Goal: Book appointment/travel/reservation

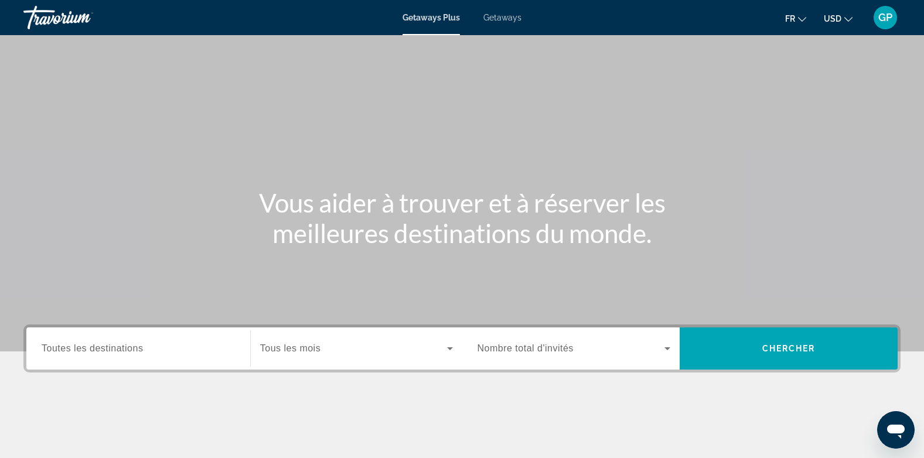
click at [502, 17] on span "Getaways" at bounding box center [503, 17] width 38 height 9
click at [57, 344] on span "Toutes les destinations" at bounding box center [92, 348] width 101 height 10
click at [57, 344] on input "Destination Toutes les destinations" at bounding box center [138, 349] width 193 height 14
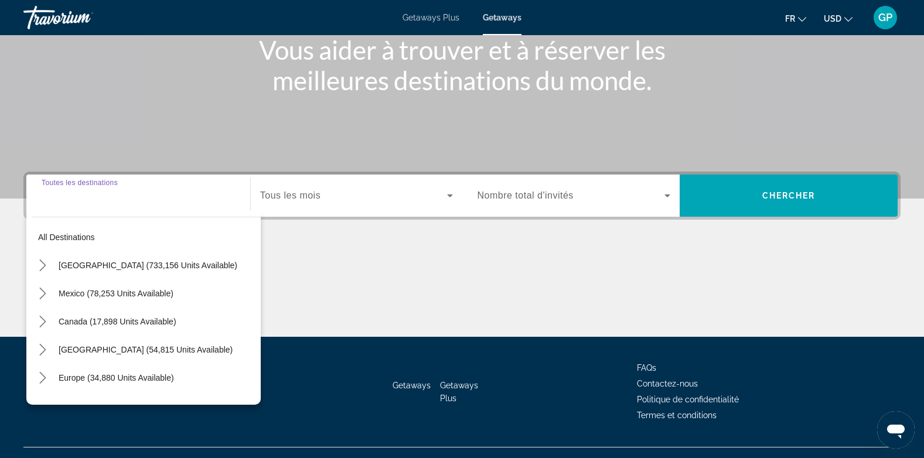
scroll to position [175, 0]
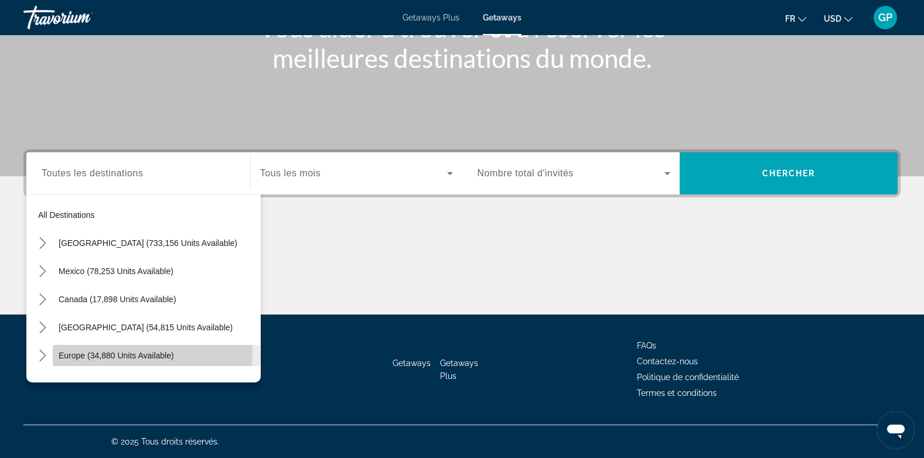
click at [67, 352] on span "Europe (34,880 units available)" at bounding box center [116, 355] width 115 height 9
type input "**********"
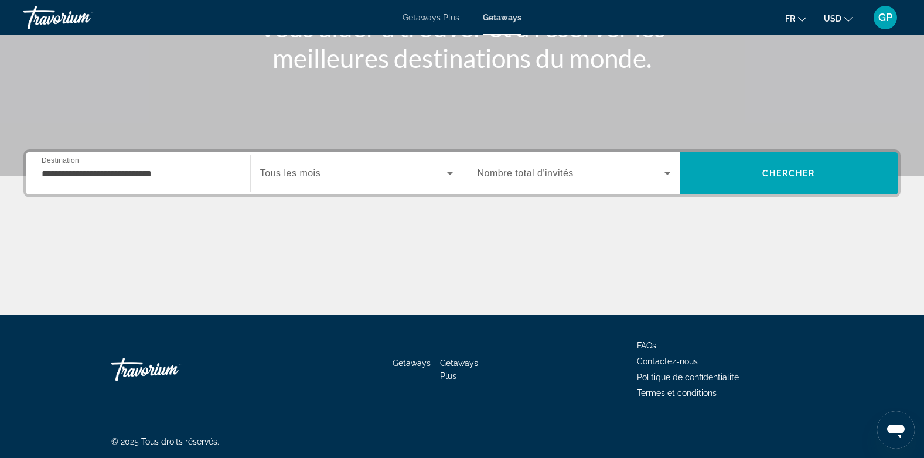
click at [314, 173] on span "Tous les mois" at bounding box center [290, 173] width 60 height 10
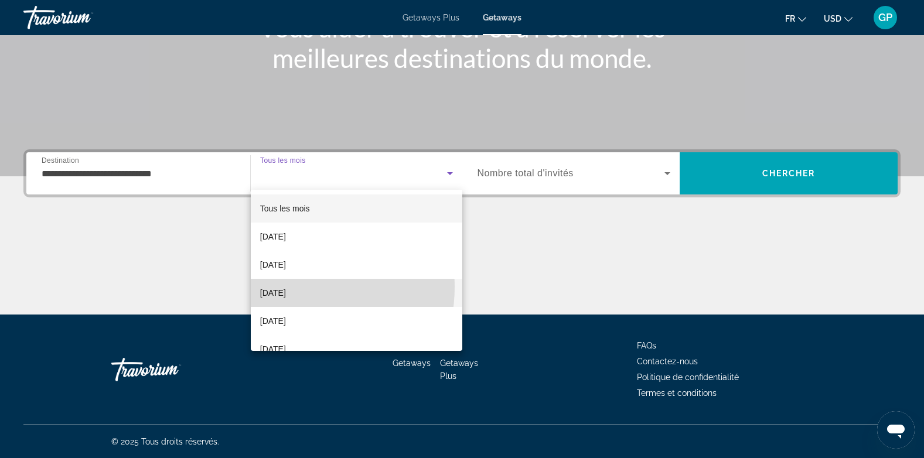
click at [283, 287] on span "[DATE]" at bounding box center [273, 293] width 26 height 14
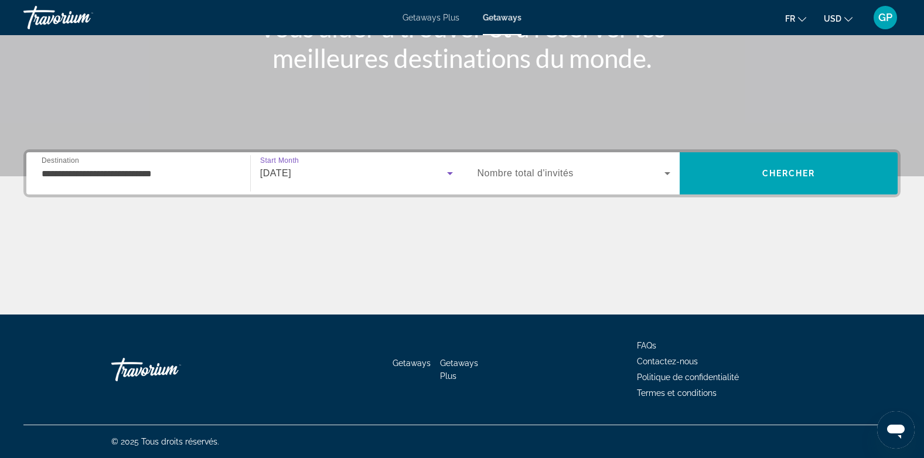
click at [535, 169] on span "Nombre total d'invités" at bounding box center [526, 173] width 96 height 10
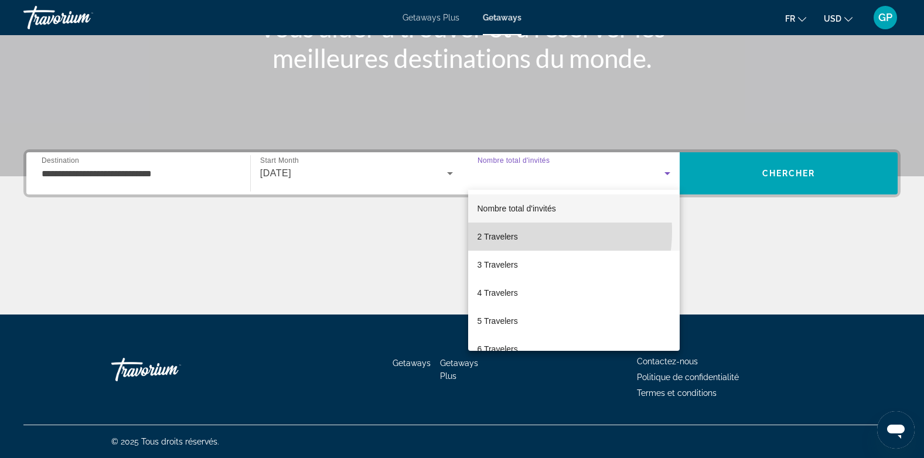
click at [514, 232] on span "2 Travelers" at bounding box center [498, 237] width 40 height 14
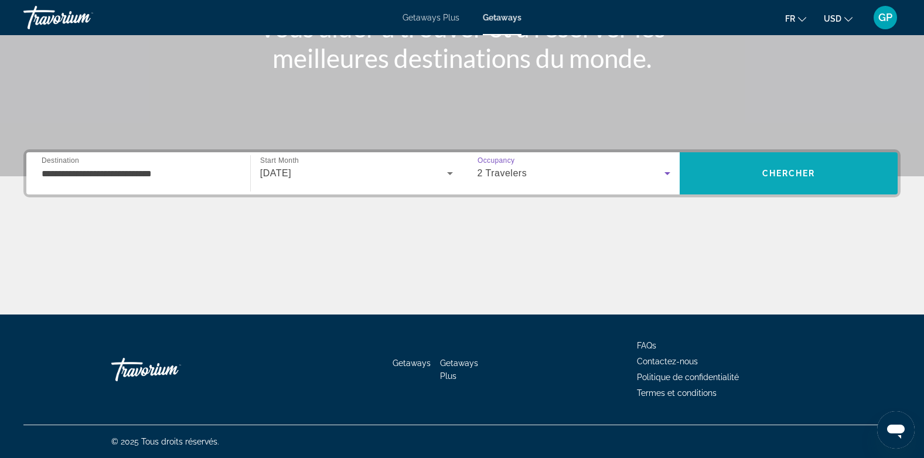
click at [763, 175] on span "Chercher" at bounding box center [789, 173] width 53 height 9
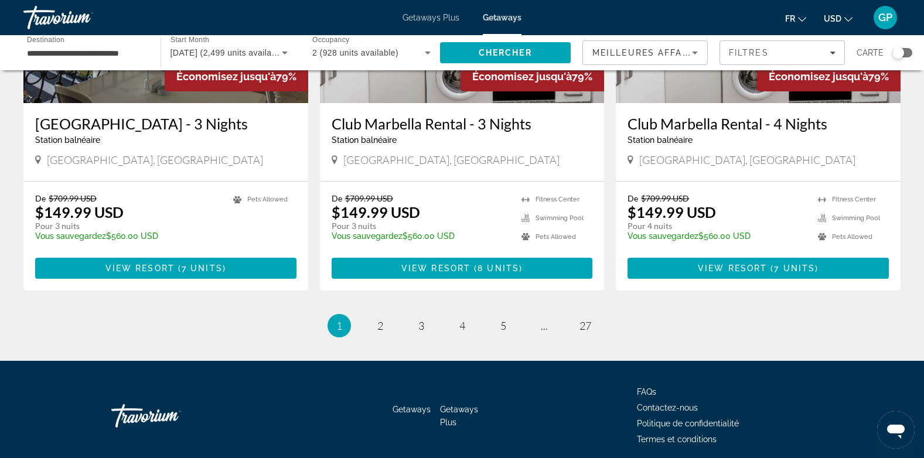
scroll to position [1456, 0]
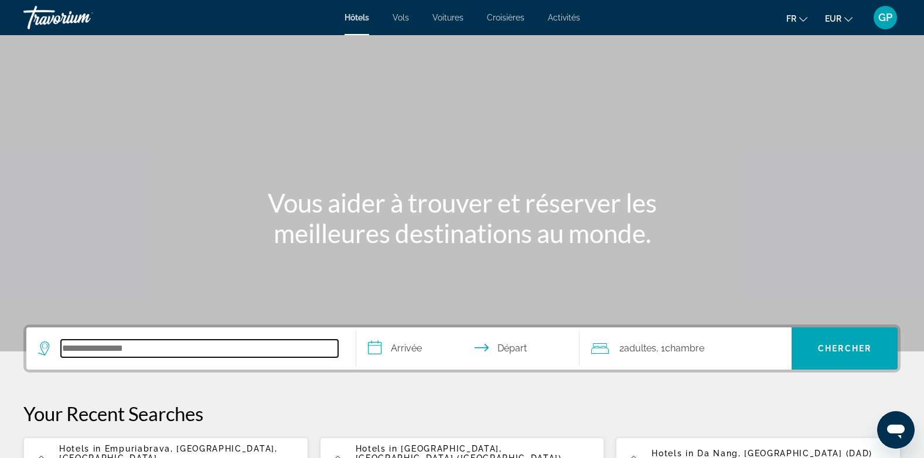
click at [74, 348] on input "Search hotel destination" at bounding box center [199, 349] width 277 height 18
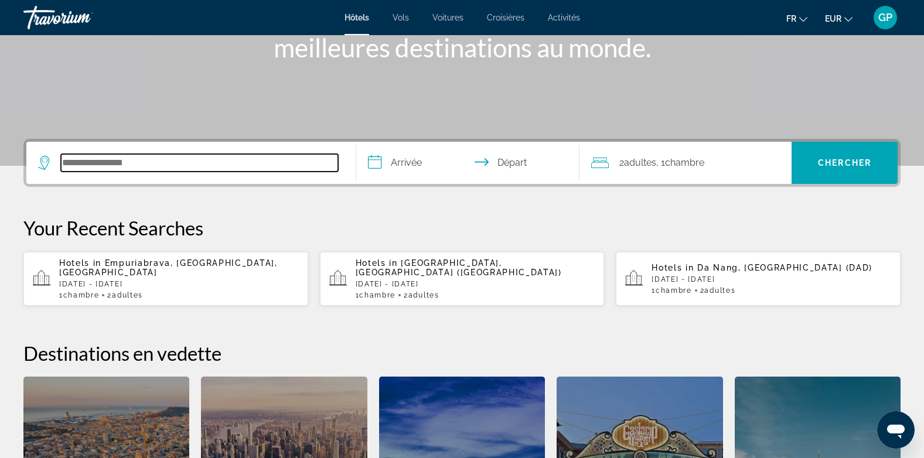
scroll to position [287, 0]
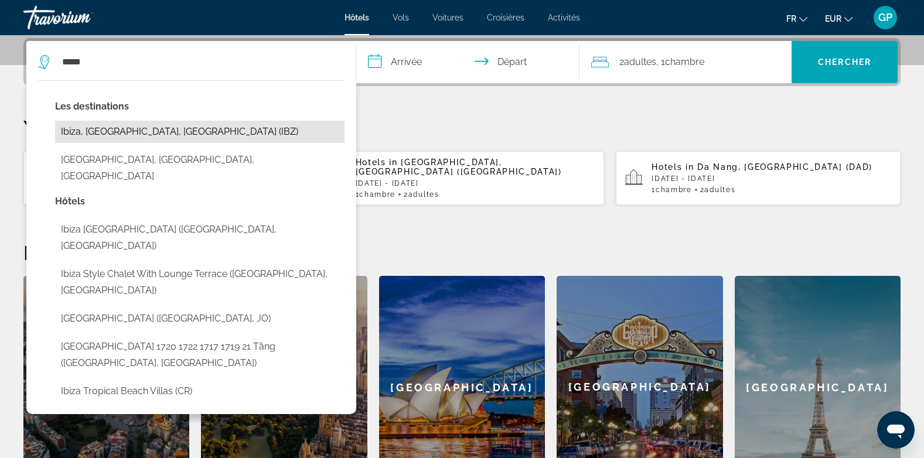
click at [135, 134] on button "Ibiza, Ibiza Island, Spain (IBZ)" at bounding box center [200, 132] width 290 height 22
type input "**********"
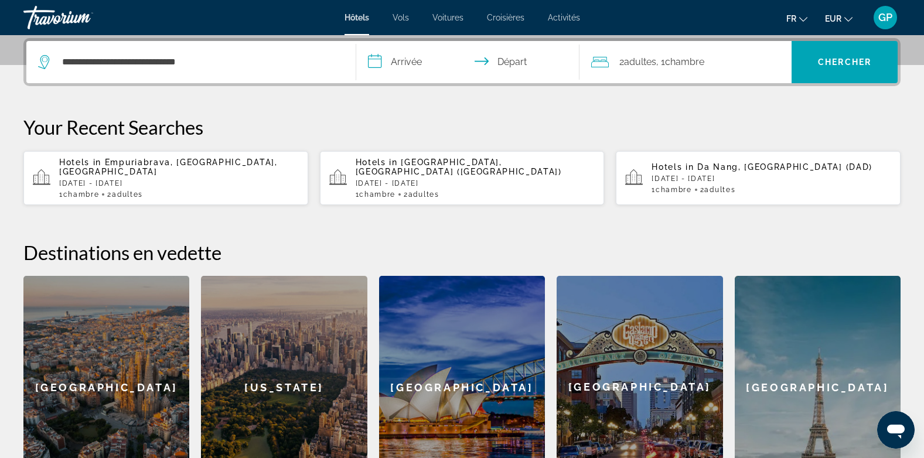
click at [409, 63] on input "**********" at bounding box center [470, 64] width 229 height 46
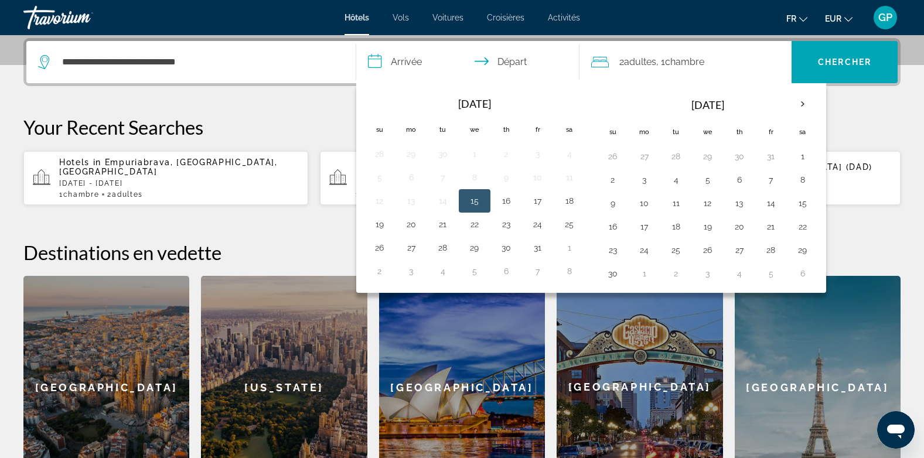
drag, startPoint x: 800, startPoint y: 103, endPoint x: 785, endPoint y: 122, distance: 24.6
click at [801, 103] on th "Next month" at bounding box center [803, 104] width 32 height 26
click at [803, 203] on button "20" at bounding box center [803, 203] width 19 height 16
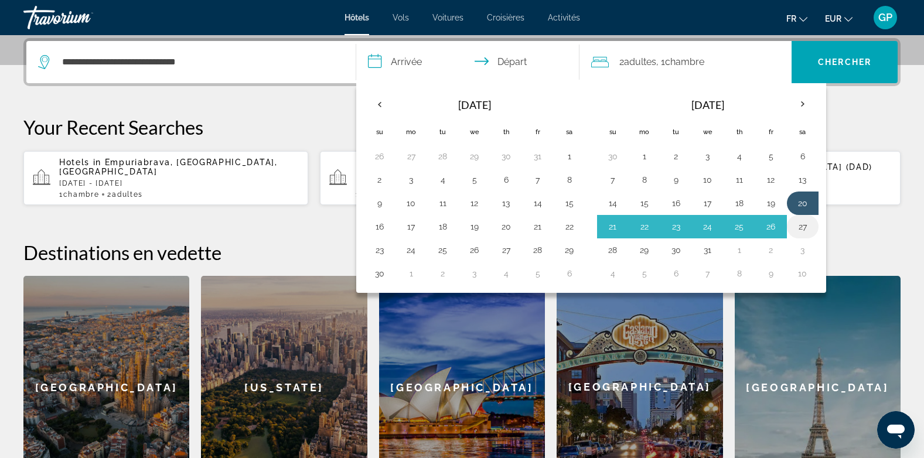
click at [805, 223] on button "27" at bounding box center [803, 227] width 19 height 16
type input "**********"
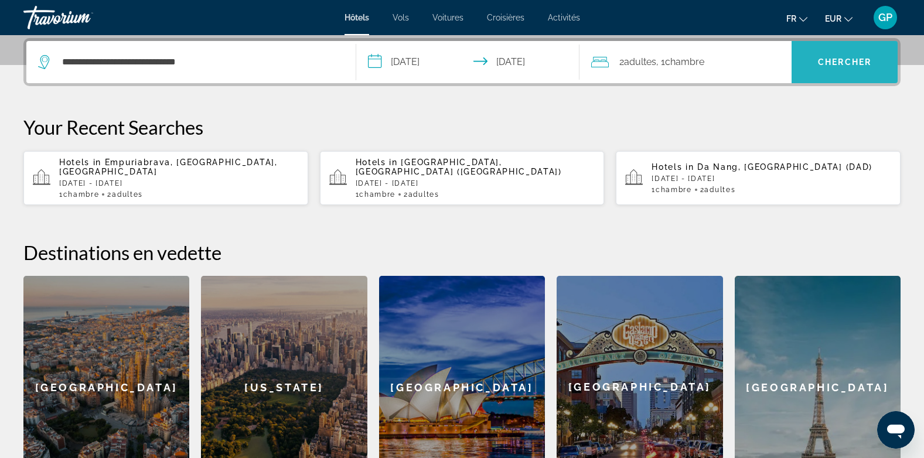
click at [847, 64] on span "Chercher" at bounding box center [844, 61] width 53 height 9
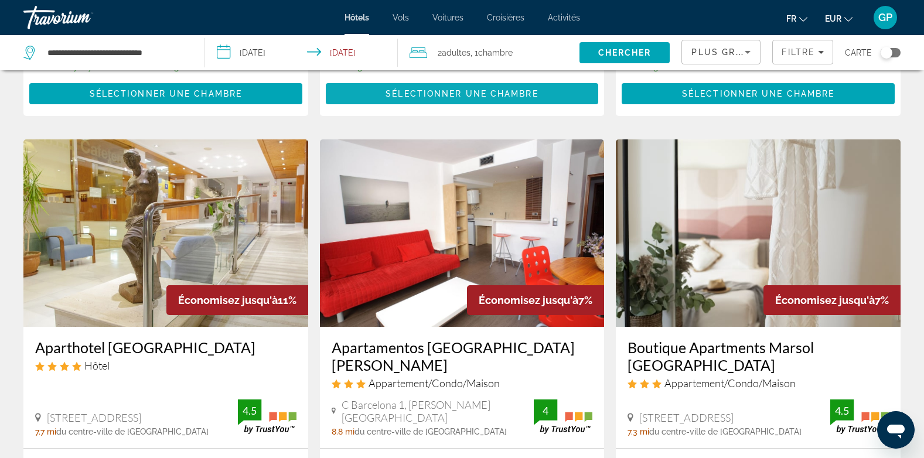
scroll to position [410, 0]
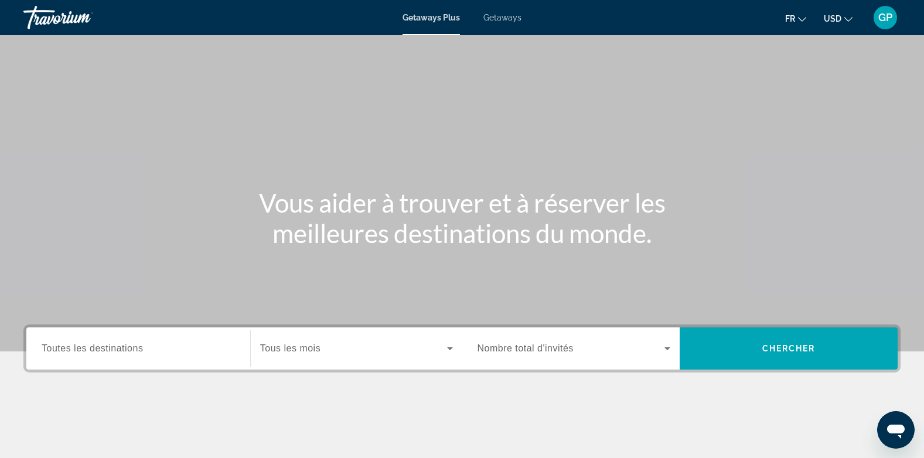
click at [502, 15] on span "Getaways" at bounding box center [503, 17] width 38 height 9
click at [70, 348] on span "Toutes les destinations" at bounding box center [92, 348] width 101 height 10
click at [70, 348] on input "Destination Toutes les destinations" at bounding box center [138, 349] width 193 height 14
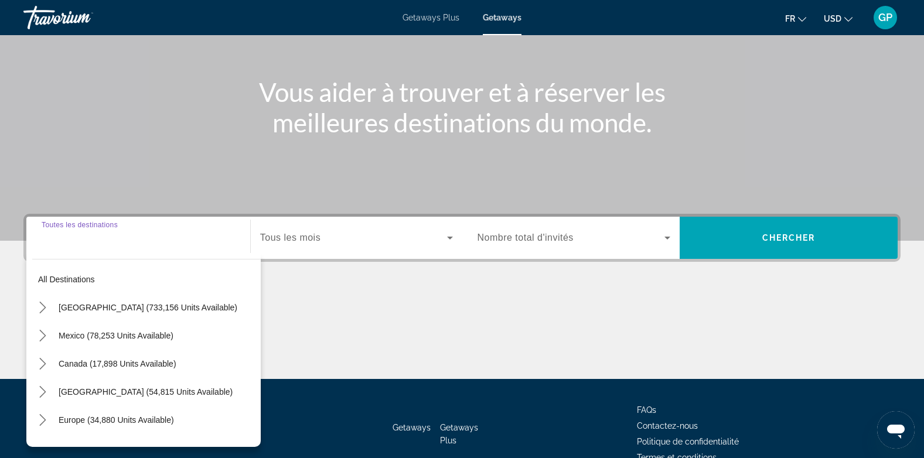
scroll to position [175, 0]
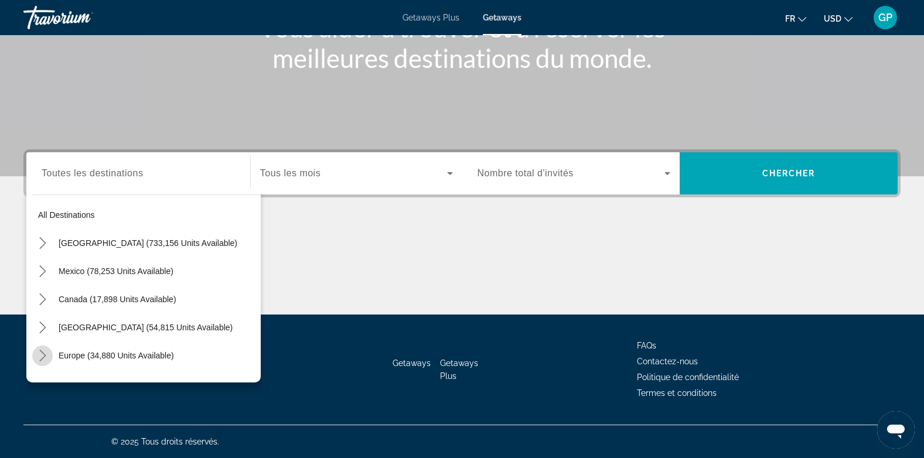
click at [42, 352] on icon "Toggle Europe (34,880 units available) submenu" at bounding box center [42, 356] width 6 height 12
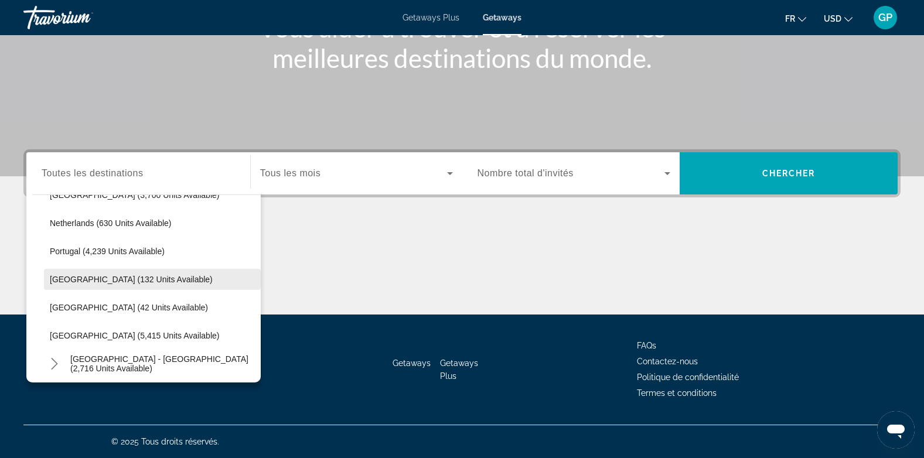
scroll to position [557, 0]
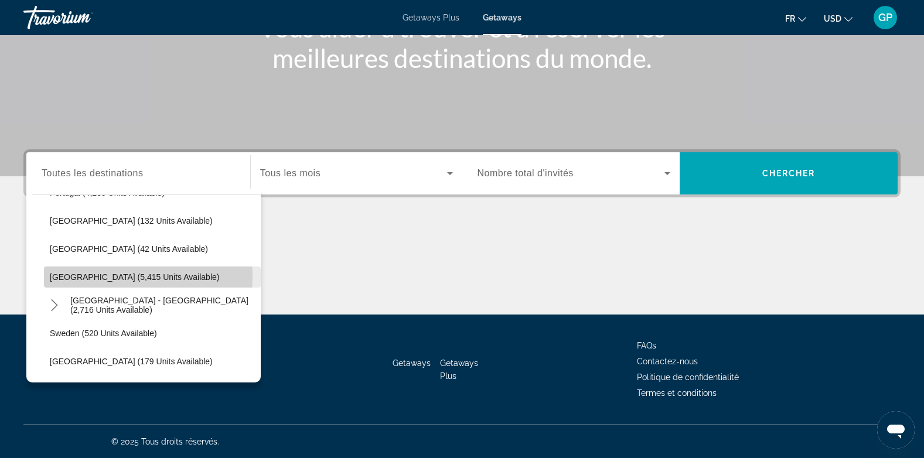
click at [64, 276] on span "[GEOGRAPHIC_DATA] (5,415 units available)" at bounding box center [134, 277] width 169 height 9
type input "**********"
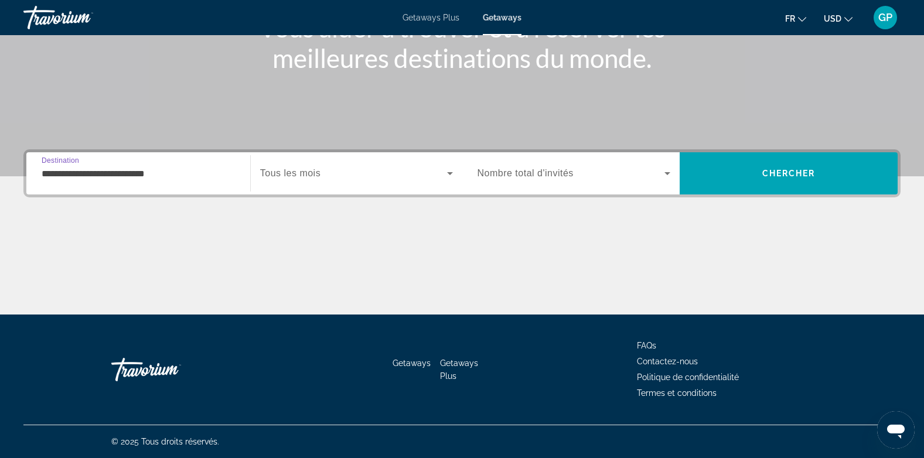
click at [326, 167] on span "Search widget" at bounding box center [353, 173] width 187 height 14
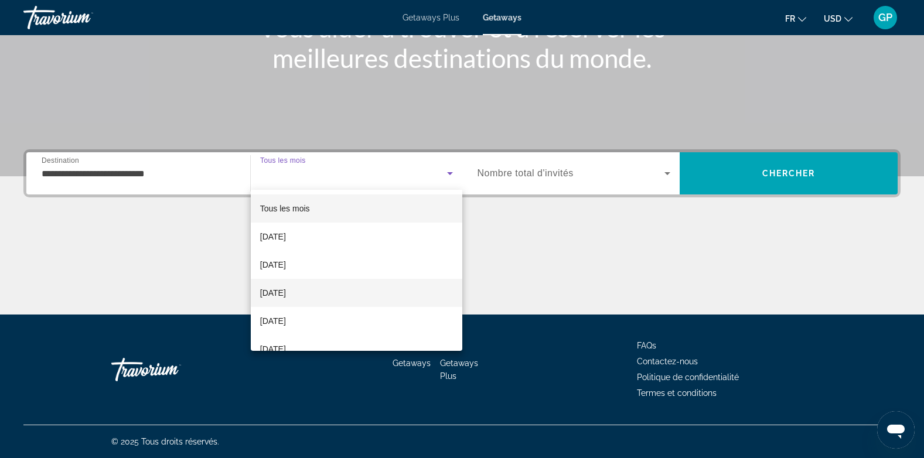
click at [286, 287] on span "[DATE]" at bounding box center [273, 293] width 26 height 14
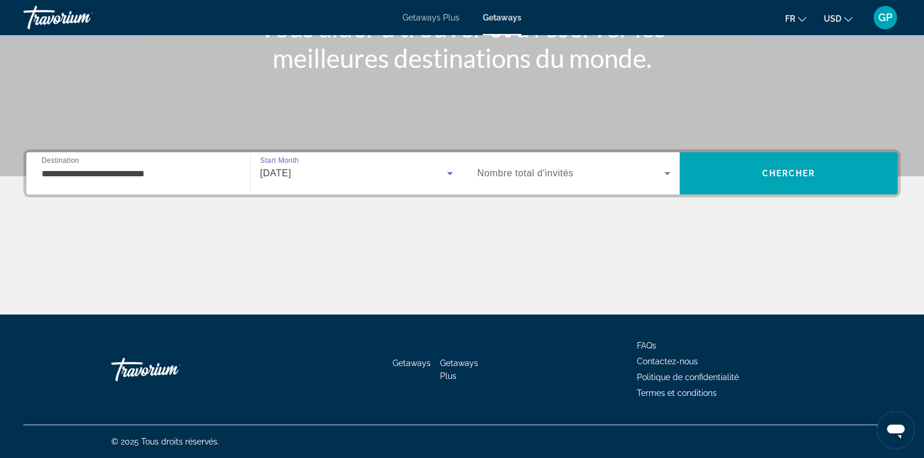
click at [549, 177] on span "Nombre total d'invités" at bounding box center [526, 173] width 96 height 10
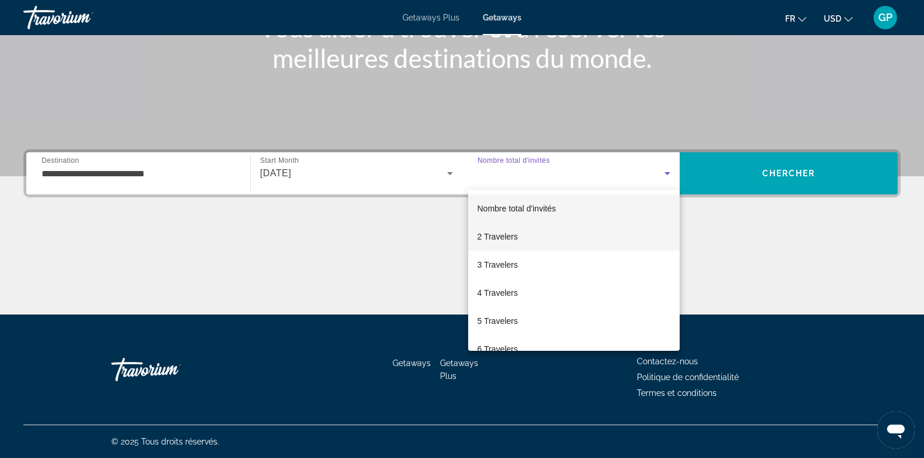
click at [532, 231] on mat-option "2 Travelers" at bounding box center [574, 237] width 212 height 28
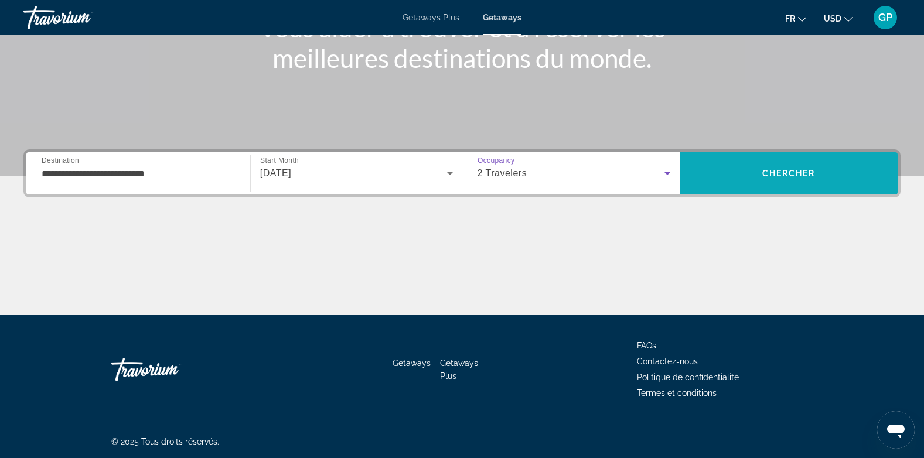
click at [816, 173] on span "Chercher" at bounding box center [789, 173] width 53 height 9
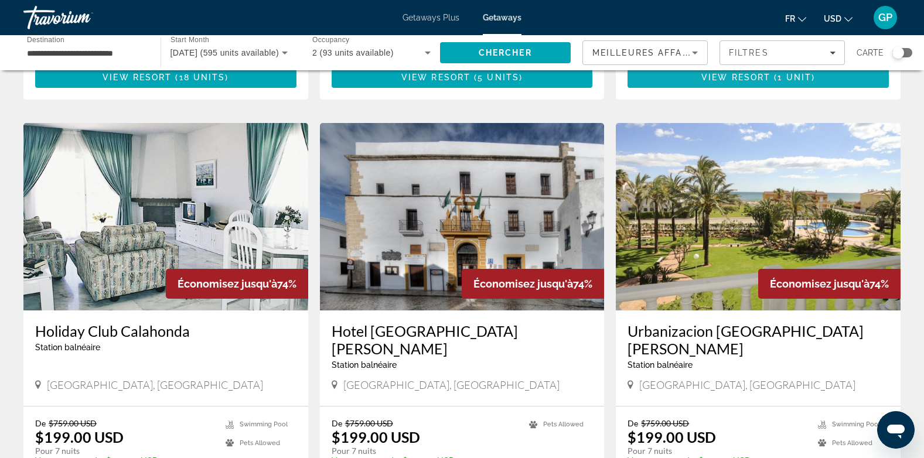
scroll to position [821, 0]
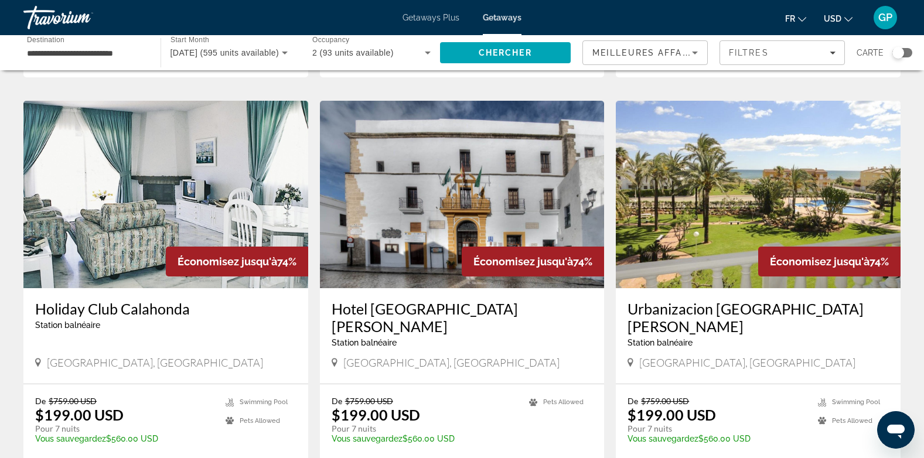
click at [440, 15] on span "Getaways Plus" at bounding box center [431, 17] width 57 height 9
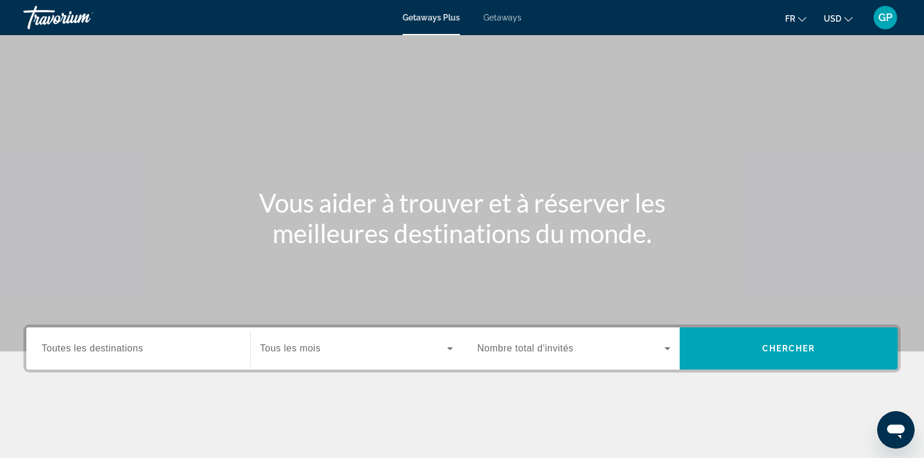
click at [94, 347] on span "Toutes les destinations" at bounding box center [92, 348] width 101 height 10
click at [94, 347] on input "Destination Toutes les destinations" at bounding box center [138, 349] width 193 height 14
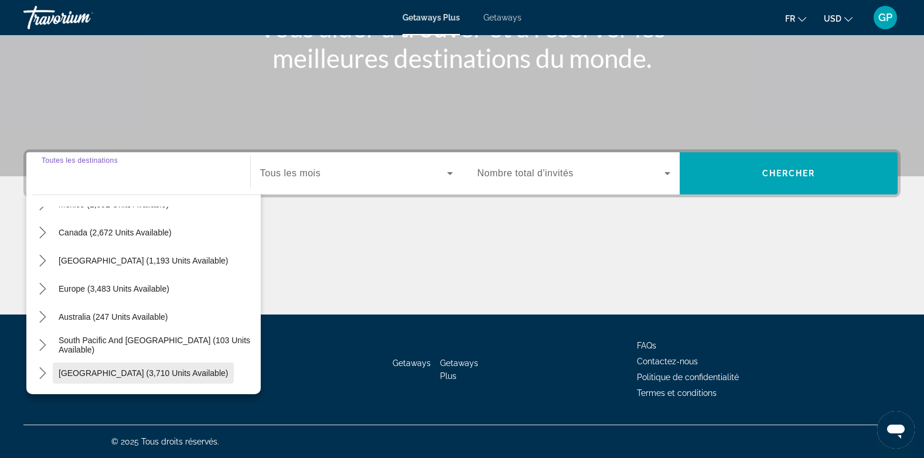
scroll to position [59, 0]
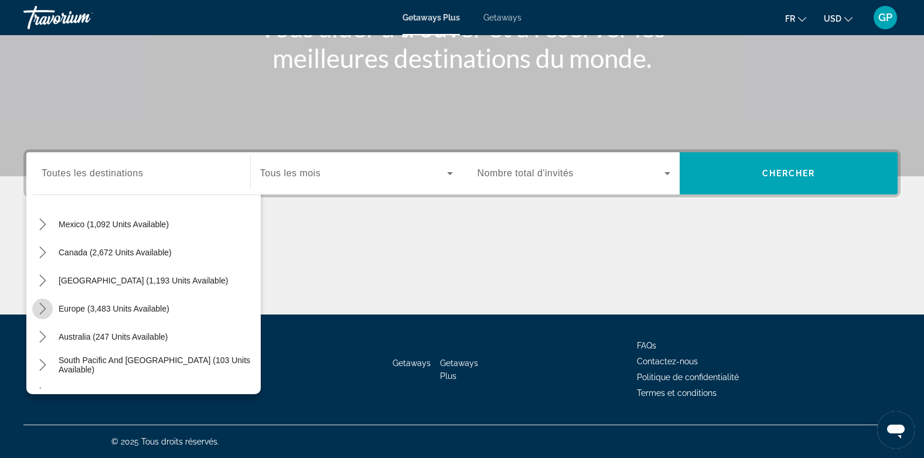
click at [39, 307] on icon "Toggle Europe (3,483 units available) submenu" at bounding box center [43, 309] width 12 height 12
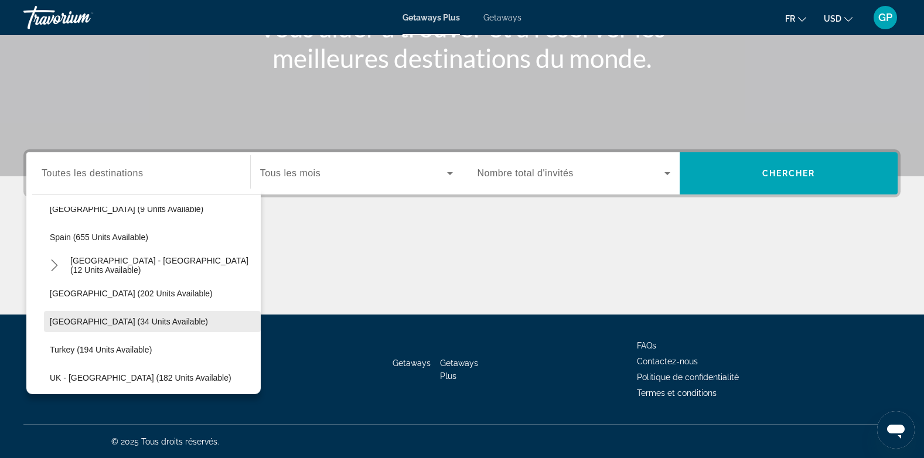
scroll to position [498, 0]
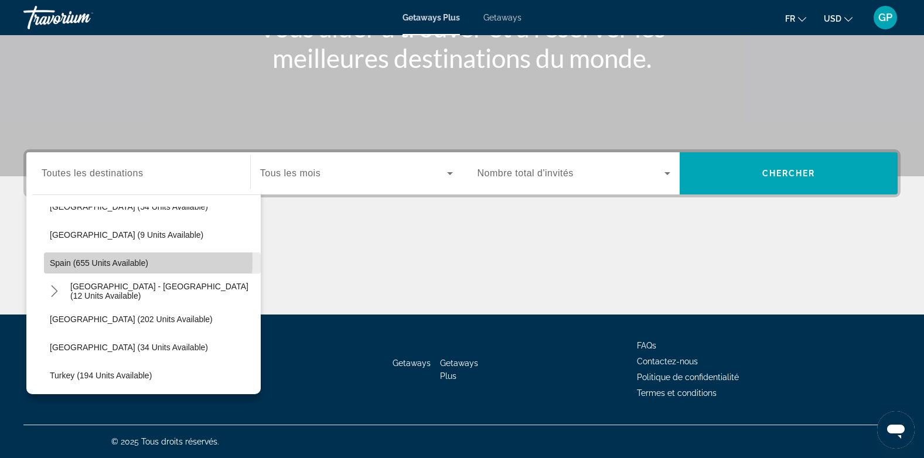
click at [64, 260] on span "Spain (655 units available)" at bounding box center [99, 262] width 98 height 9
type input "**********"
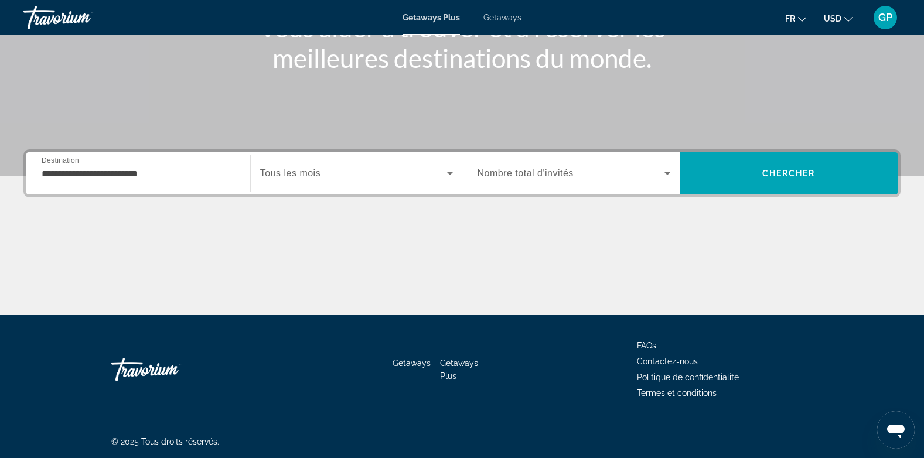
click at [296, 176] on span "Tous les mois" at bounding box center [290, 173] width 60 height 10
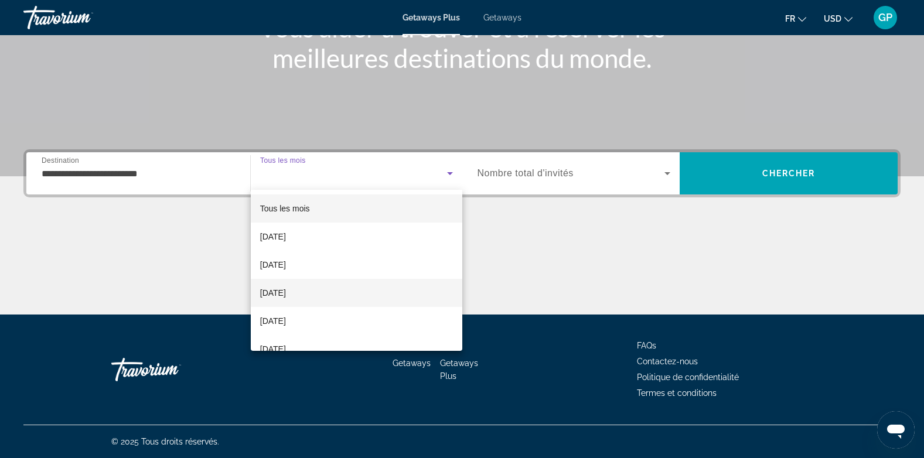
click at [263, 293] on span "[DATE]" at bounding box center [273, 293] width 26 height 14
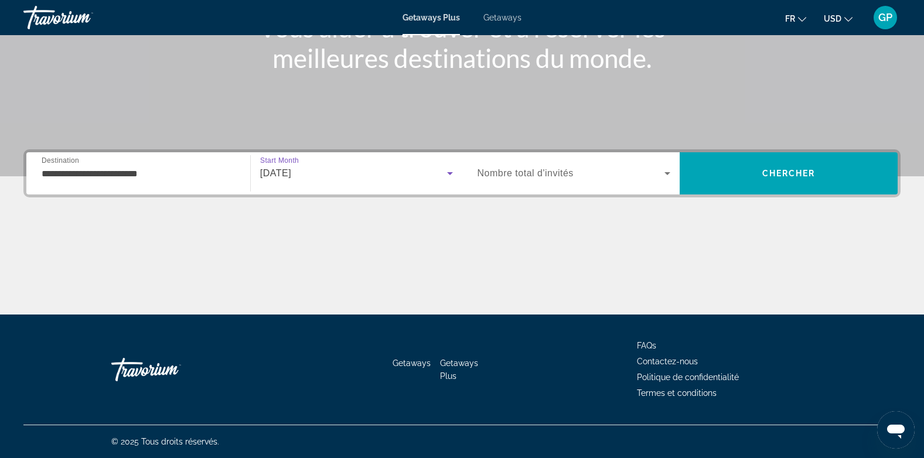
click at [552, 178] on span "Nombre total d'invités" at bounding box center [526, 173] width 96 height 10
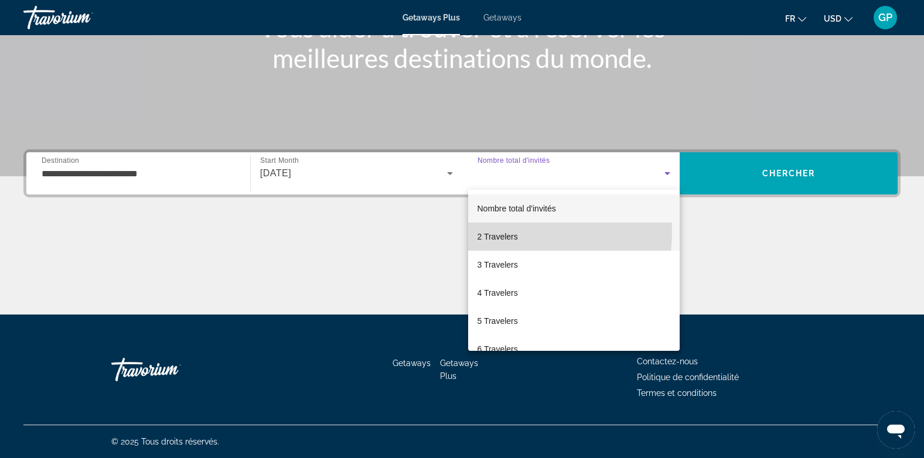
click at [500, 233] on span "2 Travelers" at bounding box center [498, 237] width 40 height 14
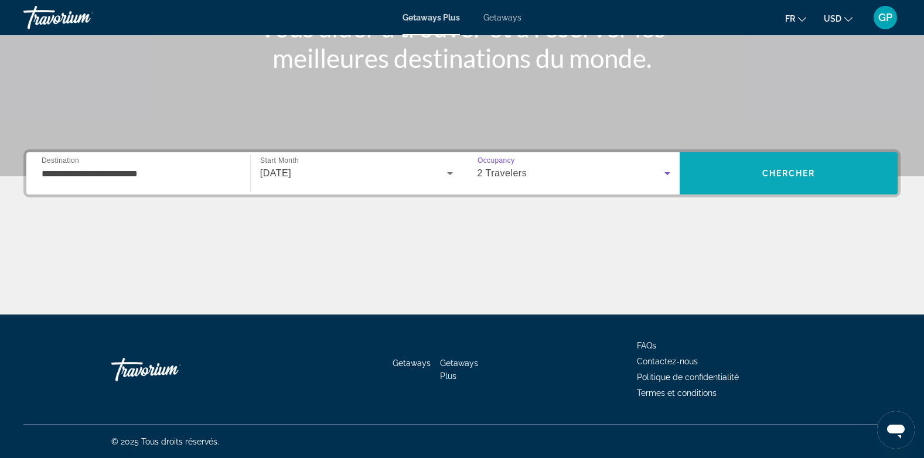
click at [784, 178] on span "Search" at bounding box center [789, 173] width 218 height 28
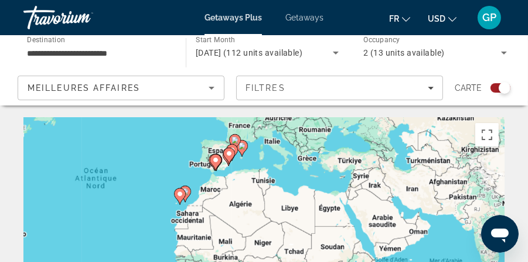
drag, startPoint x: 355, startPoint y: 163, endPoint x: 222, endPoint y: 116, distance: 141.1
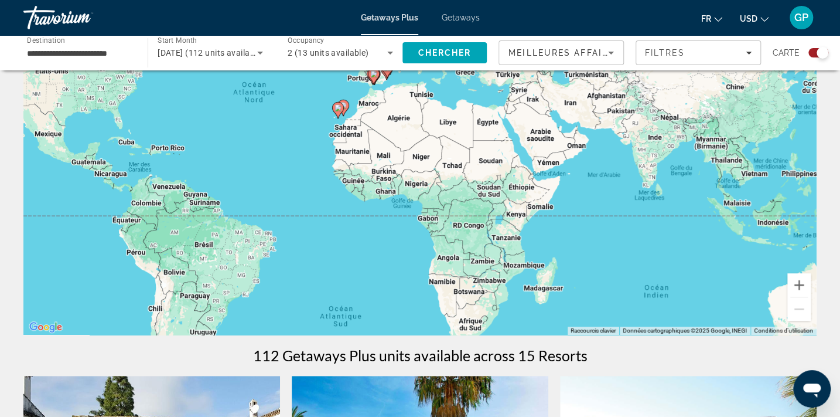
scroll to position [106, 0]
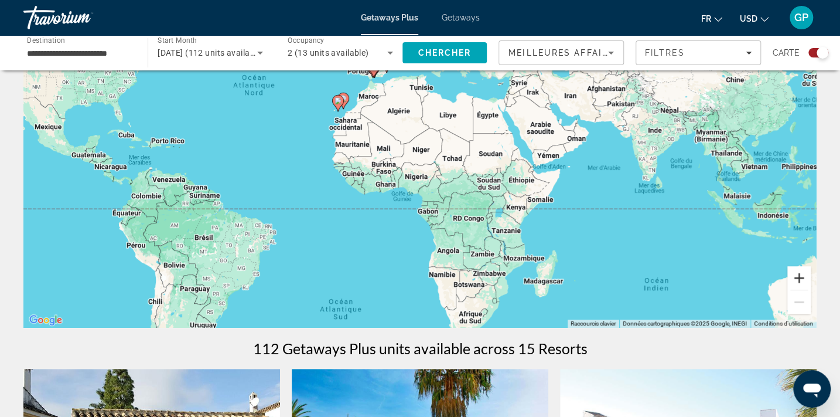
click at [801, 280] on button "Zoom avant" at bounding box center [799, 277] width 23 height 23
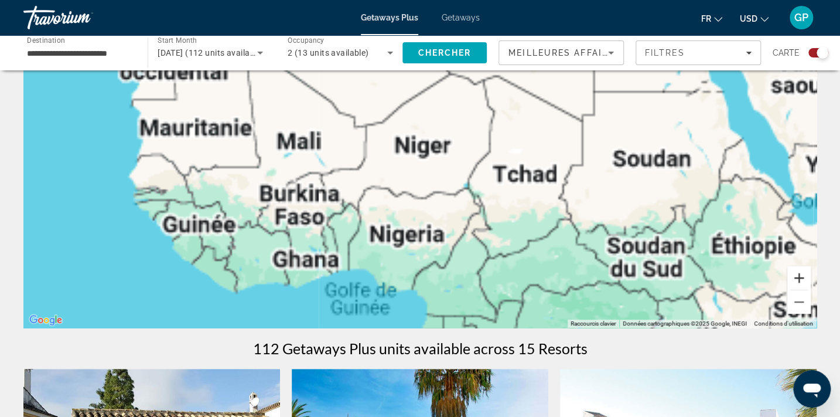
click at [801, 280] on button "Zoom avant" at bounding box center [799, 277] width 23 height 23
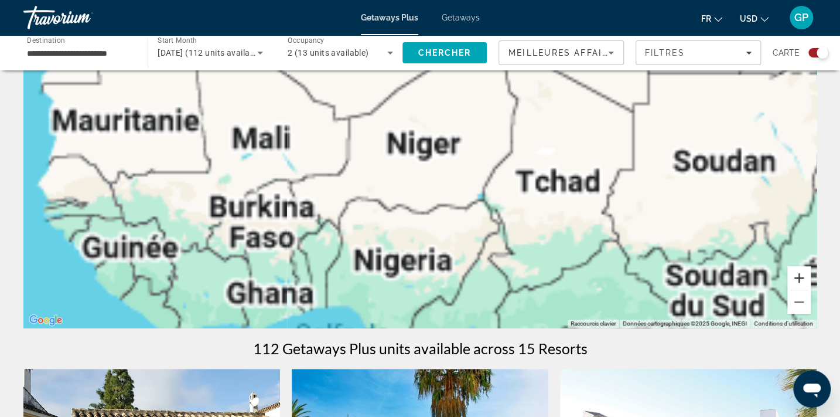
click at [801, 280] on button "Zoom avant" at bounding box center [799, 277] width 23 height 23
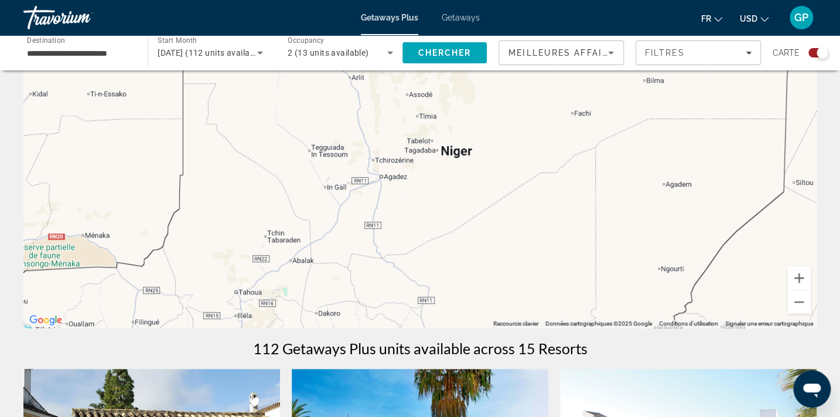
drag, startPoint x: 422, startPoint y: 120, endPoint x: 573, endPoint y: 258, distance: 204.9
click at [573, 258] on div "Main content" at bounding box center [420, 152] width 794 height 352
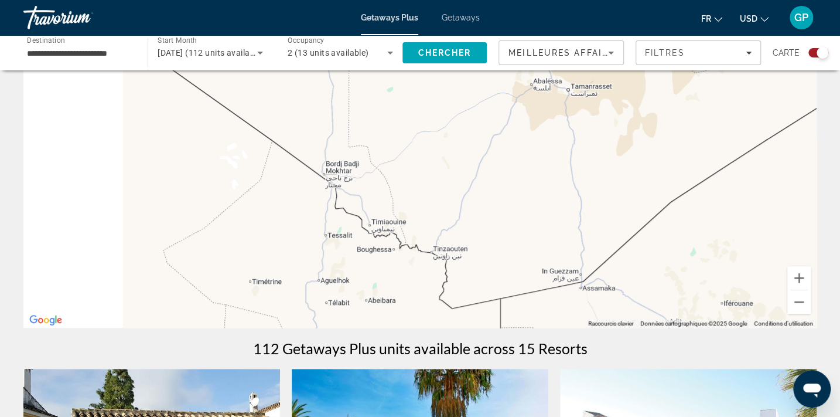
drag, startPoint x: 426, startPoint y: 142, endPoint x: 556, endPoint y: 229, distance: 156.4
click at [604, 266] on div "Main content" at bounding box center [420, 152] width 794 height 352
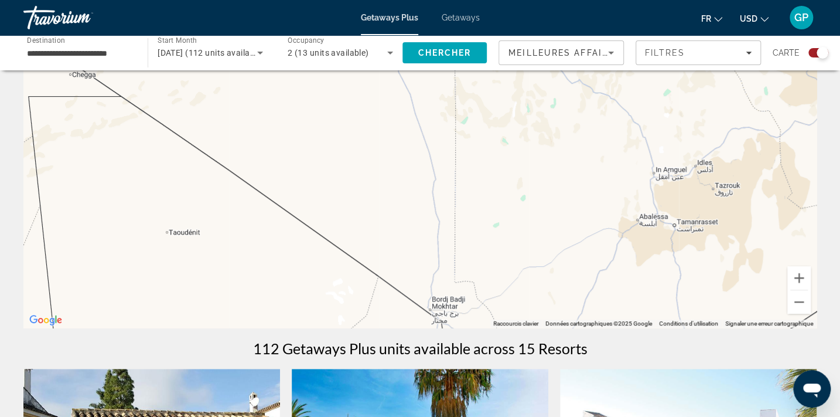
drag, startPoint x: 470, startPoint y: 141, endPoint x: 534, endPoint y: 301, distance: 172.3
click at [544, 309] on div "Main content" at bounding box center [420, 152] width 794 height 352
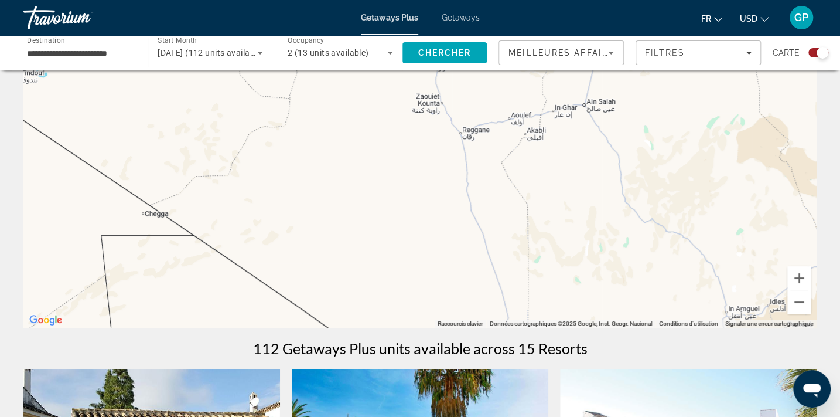
drag, startPoint x: 340, startPoint y: 142, endPoint x: 535, endPoint y: 279, distance: 238.5
click at [535, 278] on div "Main content" at bounding box center [420, 152] width 794 height 352
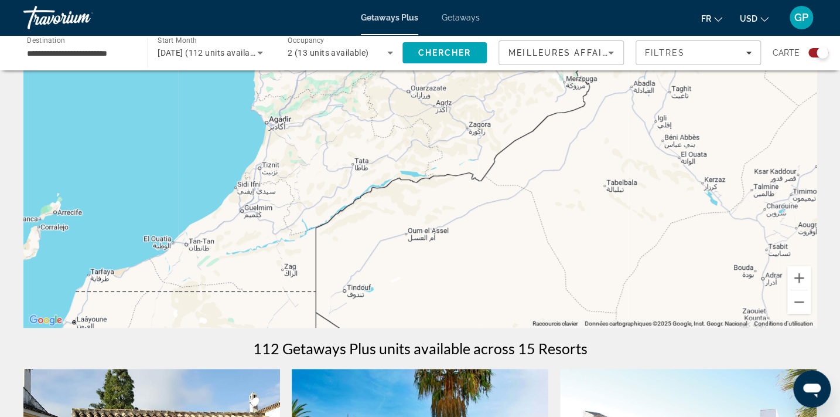
drag, startPoint x: 342, startPoint y: 103, endPoint x: 413, endPoint y: 232, distance: 147.7
click at [413, 231] on div "Main content" at bounding box center [420, 152] width 794 height 352
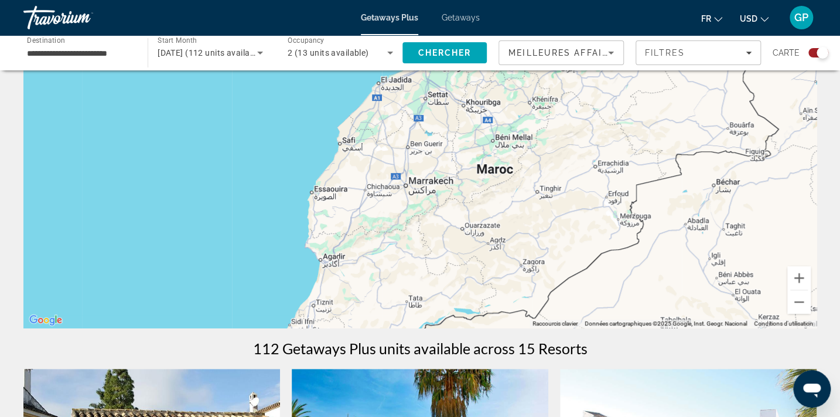
drag, startPoint x: 516, startPoint y: 152, endPoint x: 438, endPoint y: 302, distance: 168.6
click at [439, 307] on div "Pour activer le glissement avec le clavier, appuyez sur Alt+Entrée. Une fois ce…" at bounding box center [420, 152] width 794 height 352
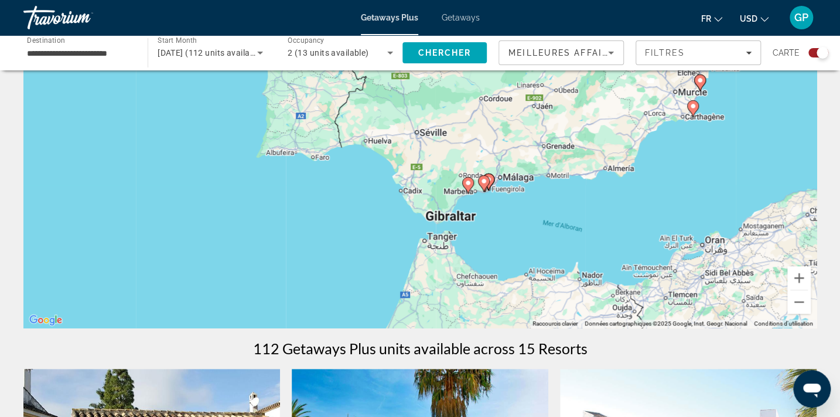
drag, startPoint x: 466, startPoint y: 107, endPoint x: 469, endPoint y: 219, distance: 112.6
click at [469, 219] on div "Pour activer le glissement avec le clavier, appuyez sur Alt+Entrée. Une fois ce…" at bounding box center [420, 152] width 794 height 352
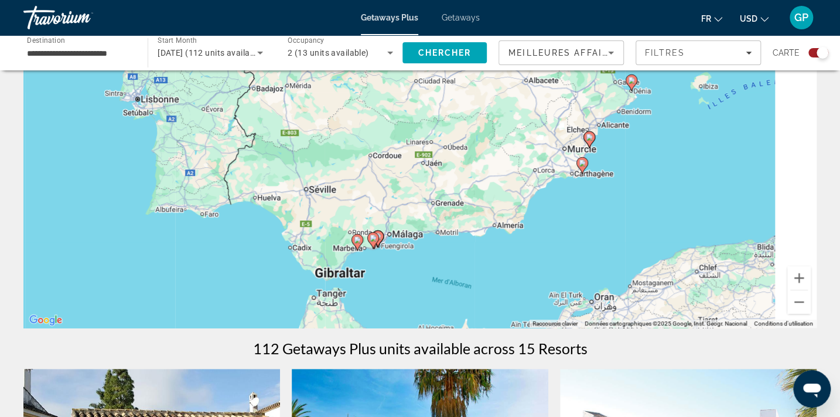
drag, startPoint x: 598, startPoint y: 147, endPoint x: 411, endPoint y: 219, distance: 200.4
click at [414, 219] on div "Pour activer le glissement avec le clavier, appuyez sur Alt+Entrée. Une fois ce…" at bounding box center [420, 152] width 794 height 352
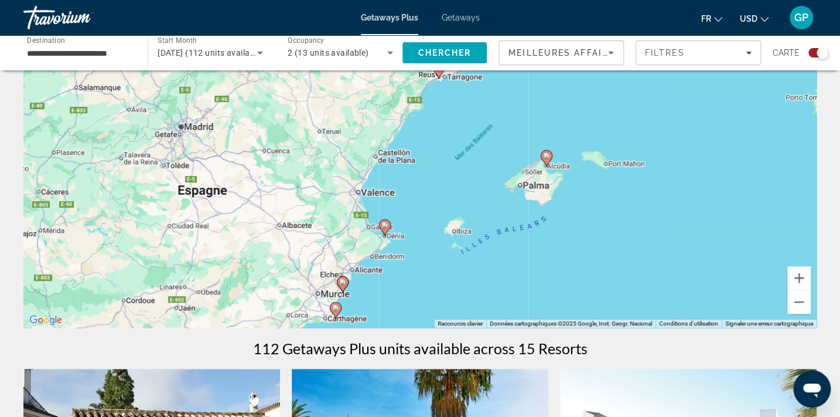
drag, startPoint x: 592, startPoint y: 147, endPoint x: 478, endPoint y: 255, distance: 156.7
click at [479, 260] on div "Pour activer le glissement avec le clavier, appuyez sur Alt+Entrée. Une fois ce…" at bounding box center [420, 152] width 794 height 352
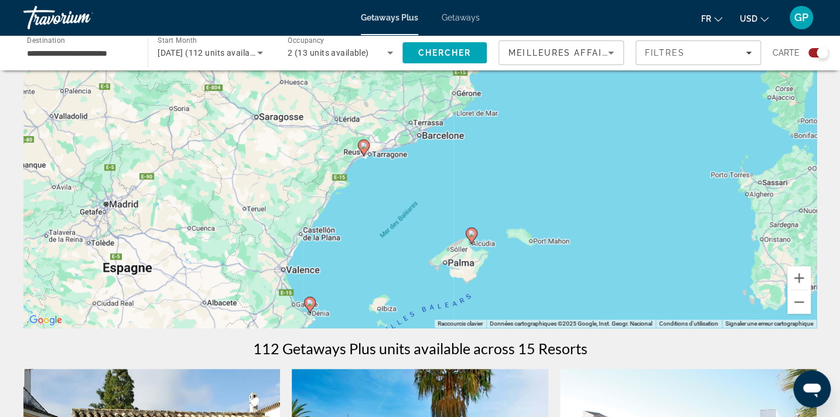
drag, startPoint x: 537, startPoint y: 183, endPoint x: 505, endPoint y: 225, distance: 53.0
click at [505, 225] on div "Pour activer le glissement avec le clavier, appuyez sur Alt+Entrée. Une fois ce…" at bounding box center [420, 152] width 794 height 352
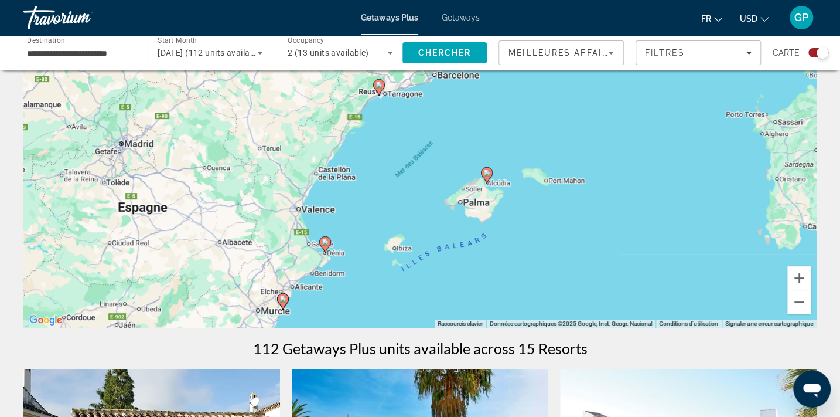
drag, startPoint x: 533, startPoint y: 256, endPoint x: 551, endPoint y: 189, distance: 69.1
click at [551, 189] on div "Pour activer le glissement avec le clavier, appuyez sur Alt+Entrée. Une fois ce…" at bounding box center [420, 152] width 794 height 352
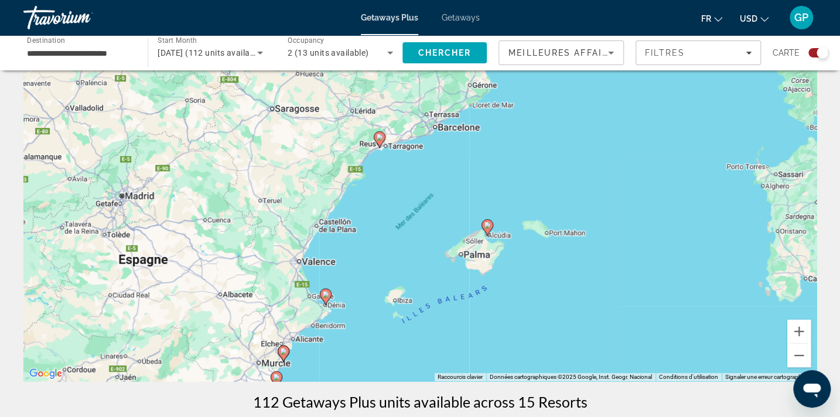
click at [491, 226] on image "Main content" at bounding box center [487, 225] width 7 height 7
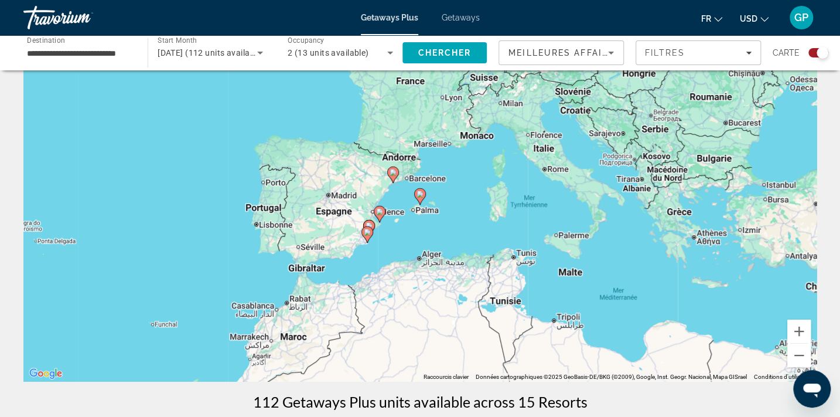
click at [420, 193] on image "Main content" at bounding box center [420, 193] width 7 height 7
type input "**********"
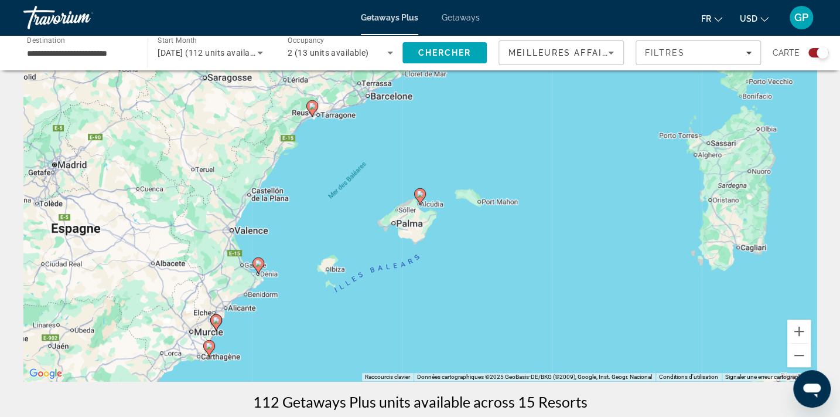
click at [420, 193] on image "Main content" at bounding box center [420, 193] width 7 height 7
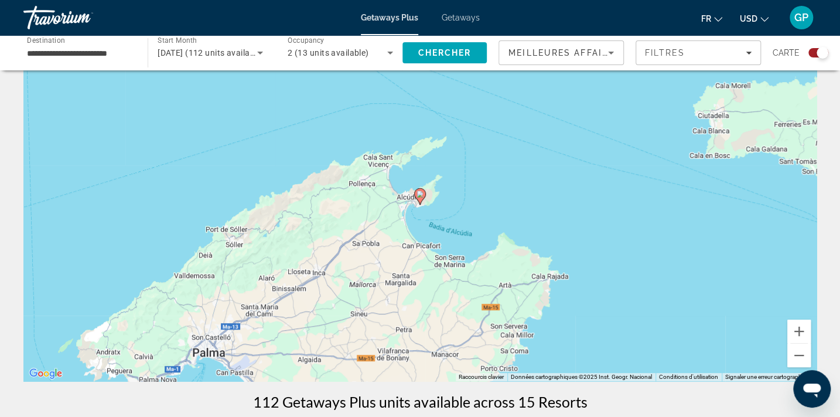
click at [421, 195] on image "Main content" at bounding box center [420, 193] width 7 height 7
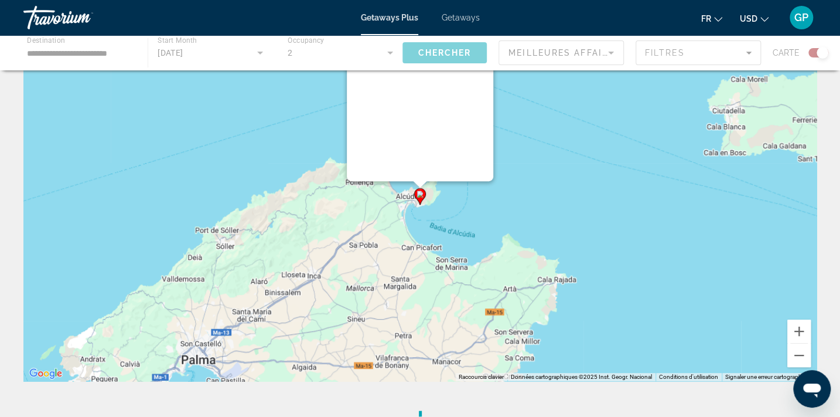
scroll to position [0, 0]
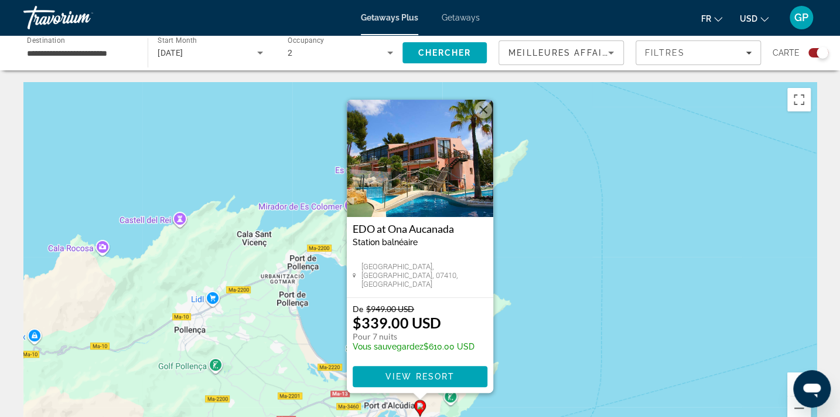
click at [458, 15] on span "Getaways" at bounding box center [461, 17] width 38 height 9
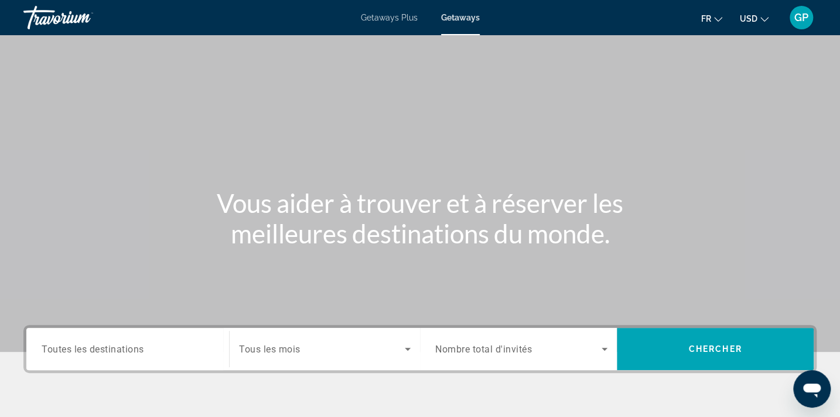
click at [114, 346] on span "Toutes les destinations" at bounding box center [93, 348] width 103 height 11
click at [114, 346] on input "Destination Toutes les destinations" at bounding box center [128, 349] width 172 height 14
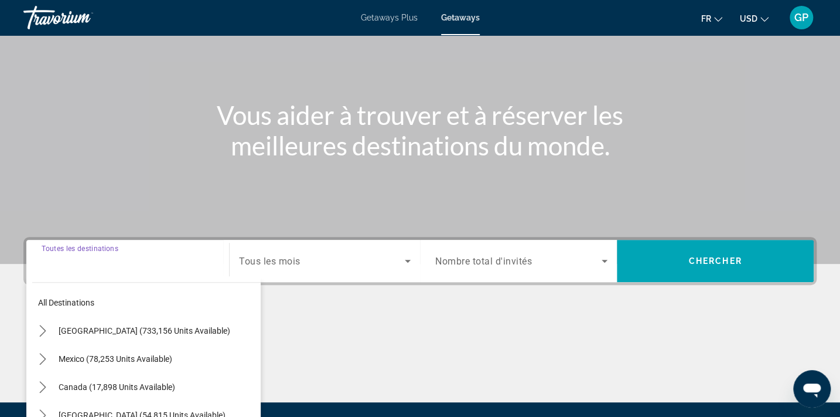
scroll to position [217, 0]
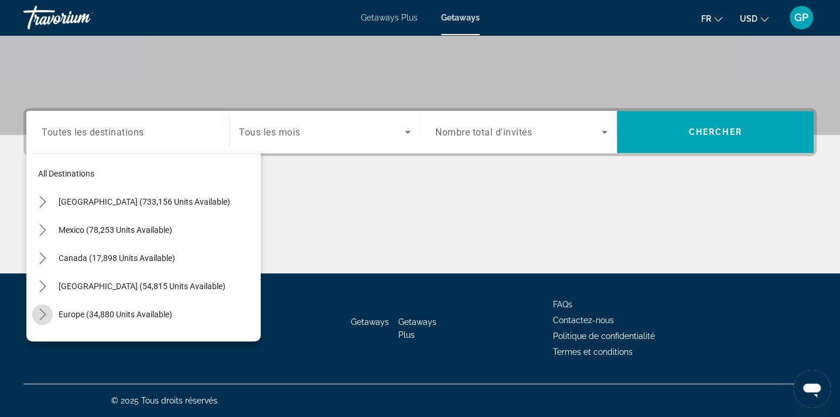
click at [42, 311] on icon "Toggle Europe (34,880 units available) submenu" at bounding box center [43, 314] width 12 height 12
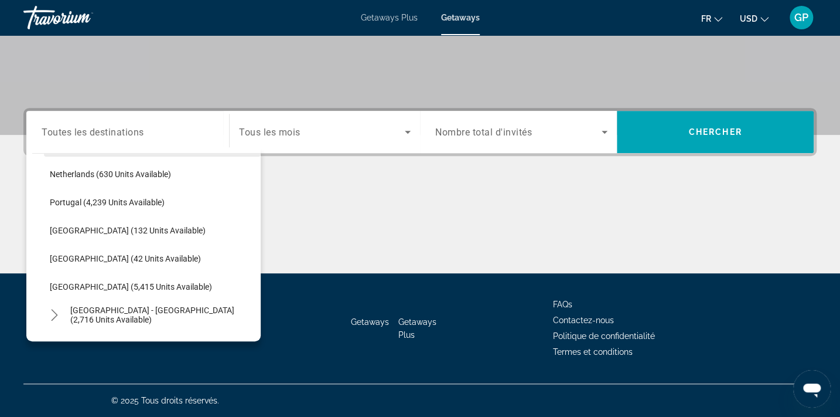
scroll to position [519, 0]
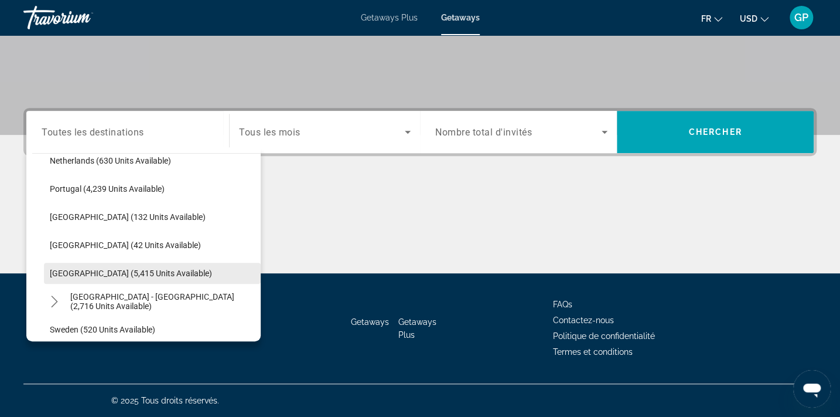
click at [64, 272] on span "[GEOGRAPHIC_DATA] (5,415 units available)" at bounding box center [131, 272] width 162 height 9
type input "**********"
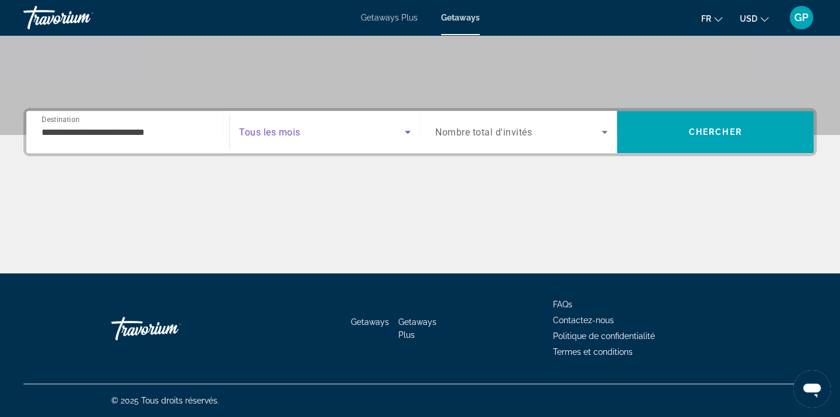
click at [312, 128] on span "Search widget" at bounding box center [322, 132] width 166 height 14
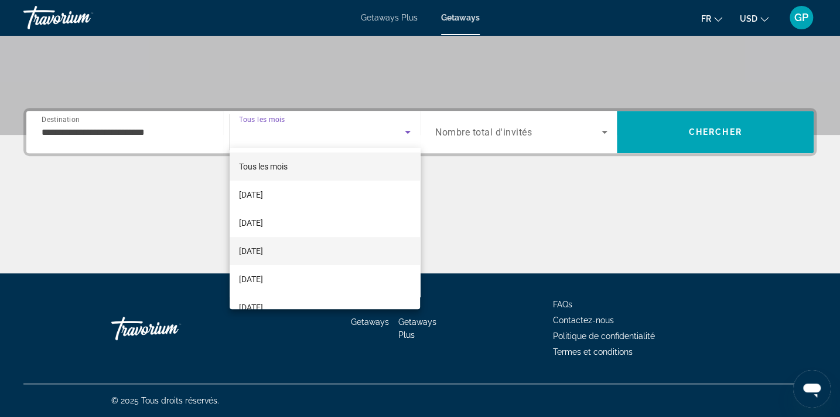
click at [255, 246] on span "[DATE]" at bounding box center [251, 251] width 24 height 14
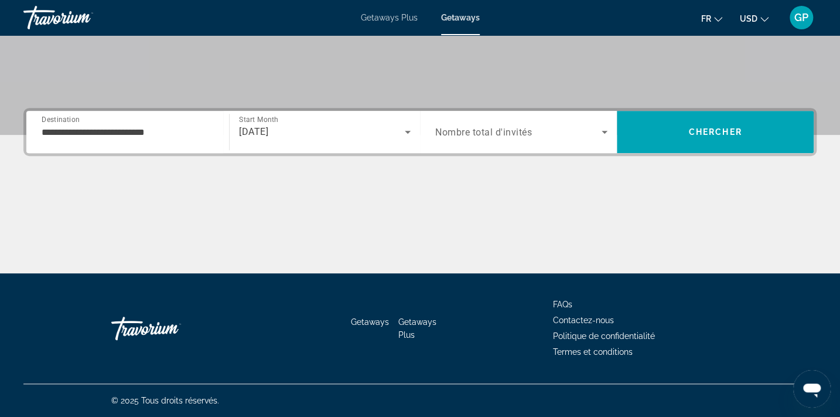
click at [516, 134] on span "Nombre total d'invités" at bounding box center [483, 132] width 97 height 11
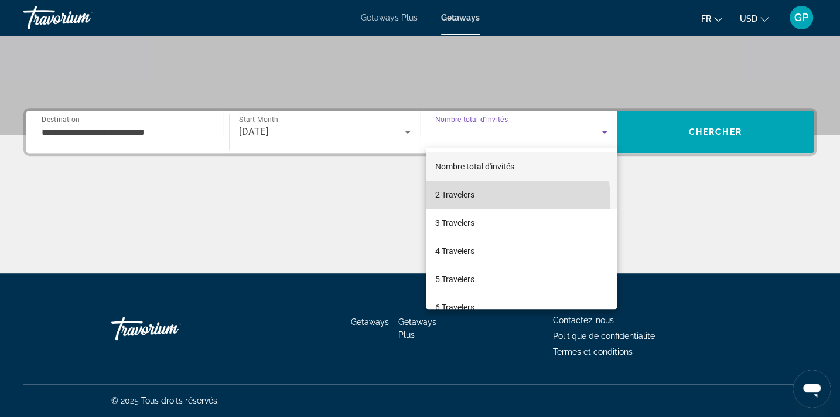
click at [461, 202] on mat-option "2 Travelers" at bounding box center [521, 195] width 191 height 28
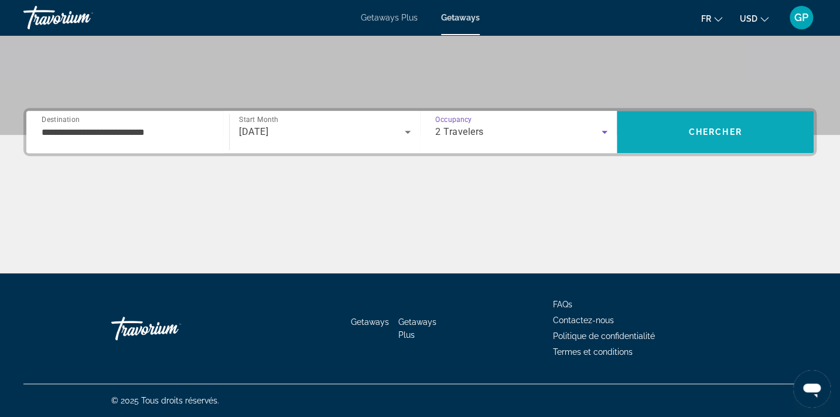
click at [700, 122] on span "Search" at bounding box center [715, 132] width 197 height 28
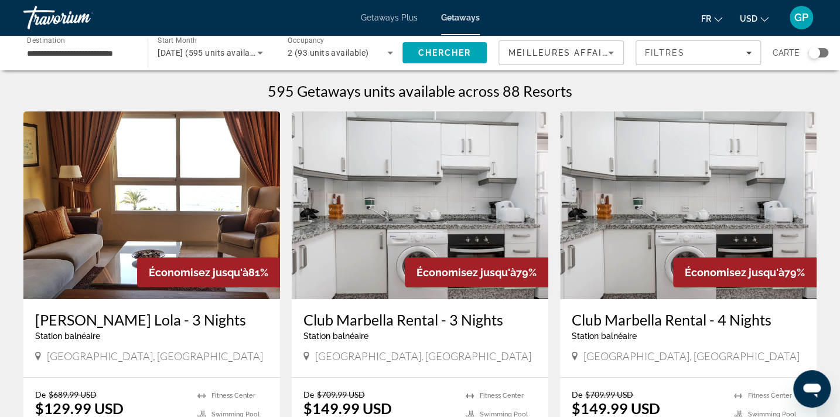
click at [822, 52] on div "Search widget" at bounding box center [819, 52] width 20 height 9
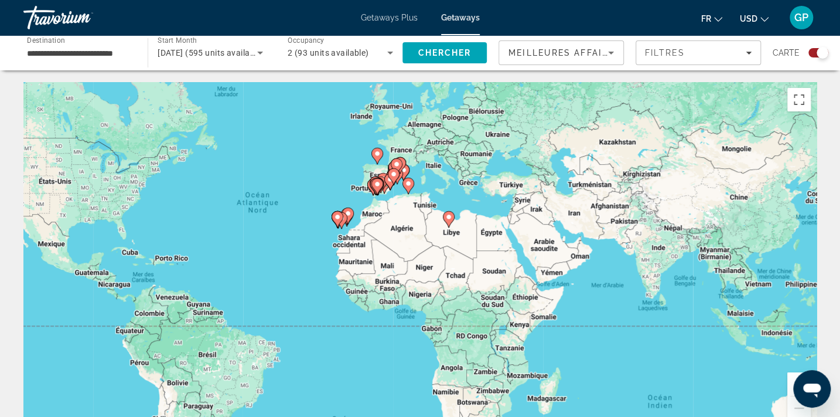
drag, startPoint x: 717, startPoint y: 319, endPoint x: 588, endPoint y: 283, distance: 134.5
click at [588, 283] on div "Pour activer le glissement avec le clavier, appuyez sur Alt+Entrée. Une fois ce…" at bounding box center [420, 258] width 794 height 352
click at [792, 379] on button "Zoom avant" at bounding box center [799, 383] width 23 height 23
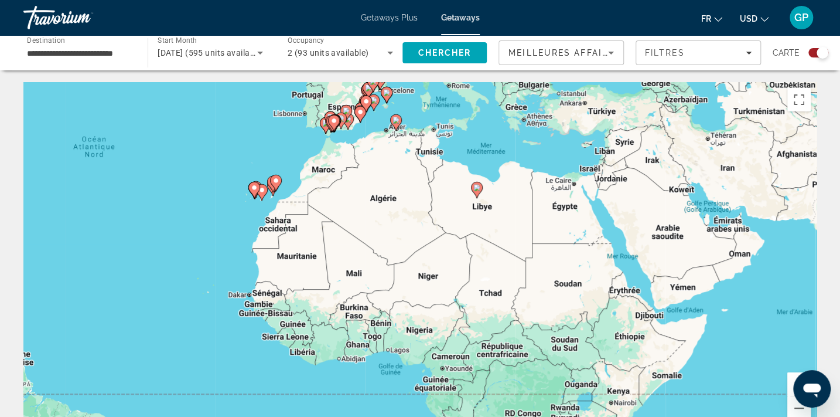
drag, startPoint x: 611, startPoint y: 296, endPoint x: 633, endPoint y: 372, distance: 78.7
click at [624, 369] on div "Pour activer le glissement avec le clavier, appuyez sur Alt+Entrée. Une fois ce…" at bounding box center [420, 258] width 794 height 352
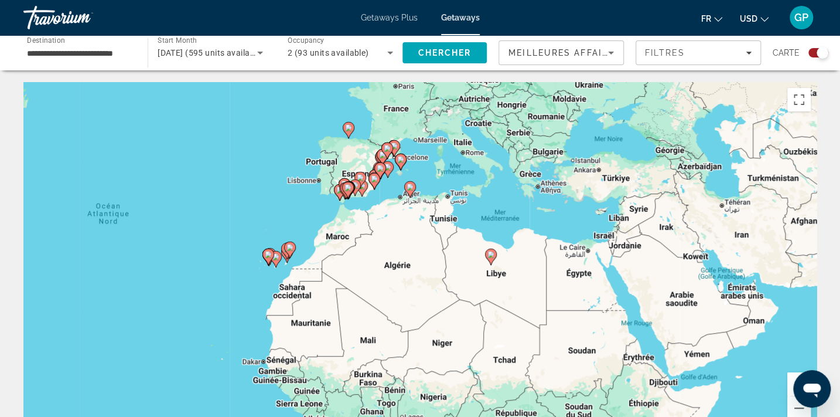
click at [790, 380] on button "Zoom avant" at bounding box center [799, 383] width 23 height 23
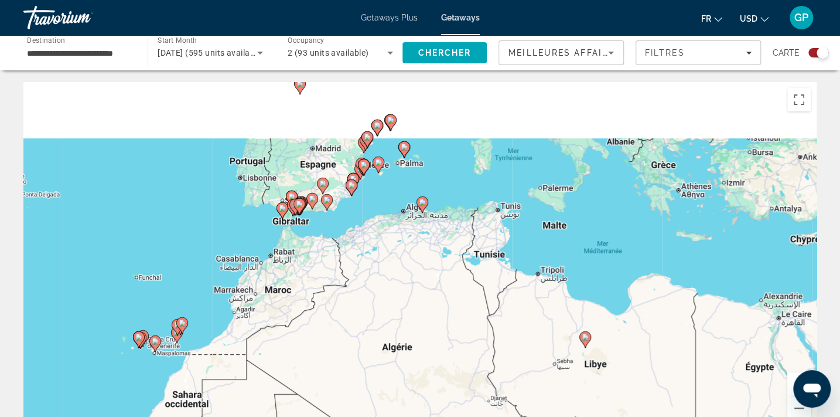
drag, startPoint x: 521, startPoint y: 282, endPoint x: 582, endPoint y: 311, distance: 67.4
click at [540, 307] on div "Pour activer le glissement avec le clavier, appuyez sur Alt+Entrée. Une fois ce…" at bounding box center [420, 258] width 794 height 352
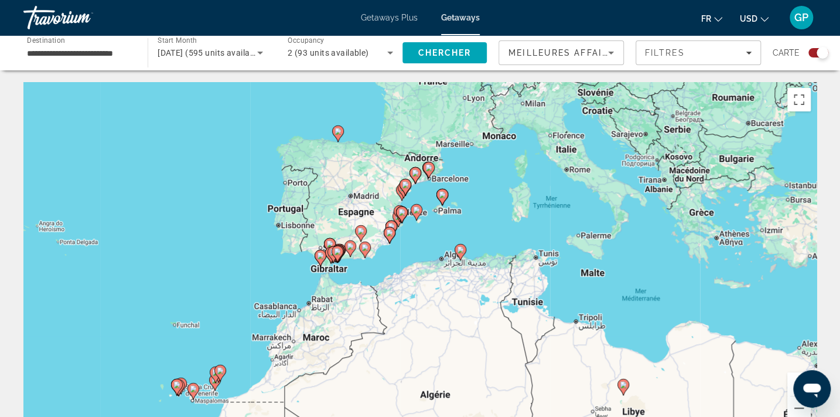
click at [794, 375] on button "Zoom avant" at bounding box center [799, 383] width 23 height 23
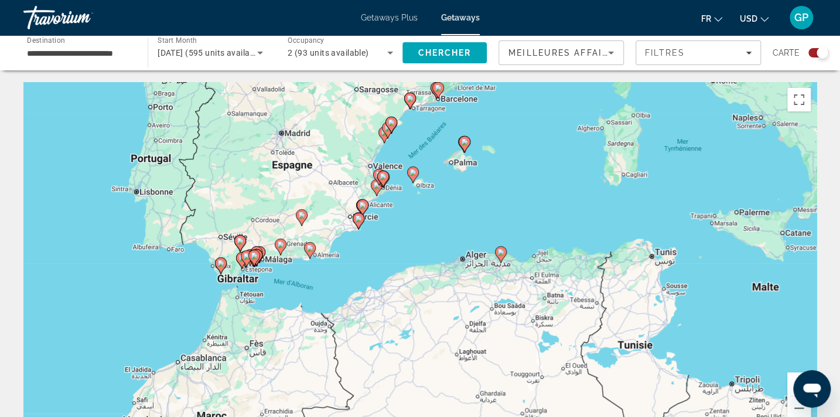
click at [794, 375] on button "Zoom avant" at bounding box center [799, 383] width 23 height 23
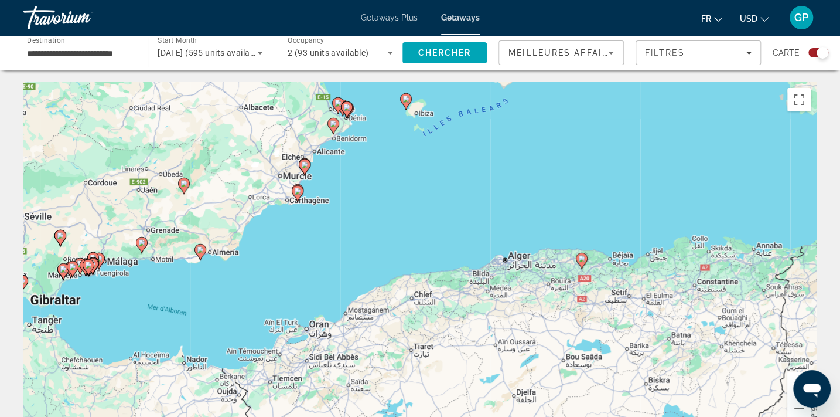
drag, startPoint x: 506, startPoint y: 161, endPoint x: 502, endPoint y: 237, distance: 75.7
click at [503, 236] on div "Pour activer le glissement avec le clavier, appuyez sur Alt+Entrée. Une fois ce…" at bounding box center [420, 258] width 794 height 352
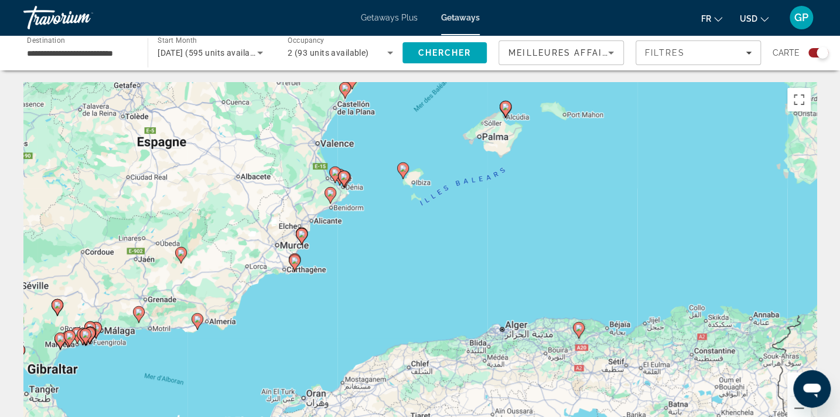
click at [401, 168] on image "Main content" at bounding box center [403, 168] width 7 height 7
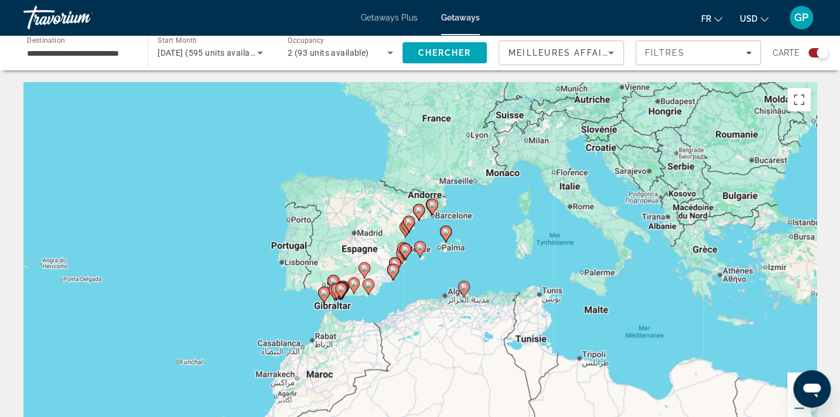
click at [422, 247] on image "Main content" at bounding box center [420, 246] width 7 height 7
type input "**********"
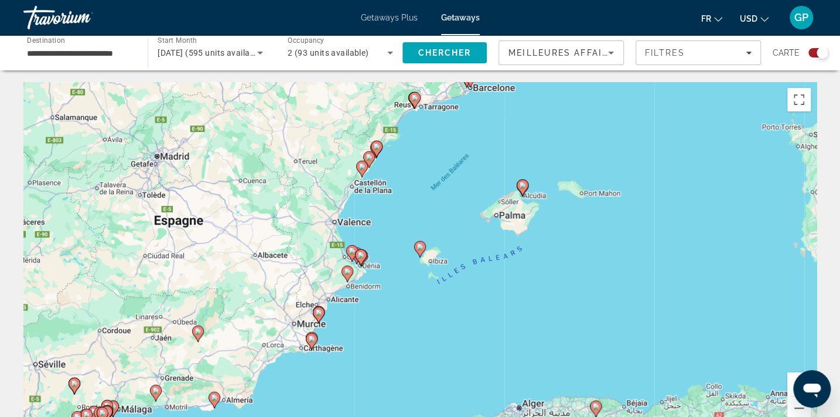
click at [422, 247] on image "Main content" at bounding box center [420, 246] width 7 height 7
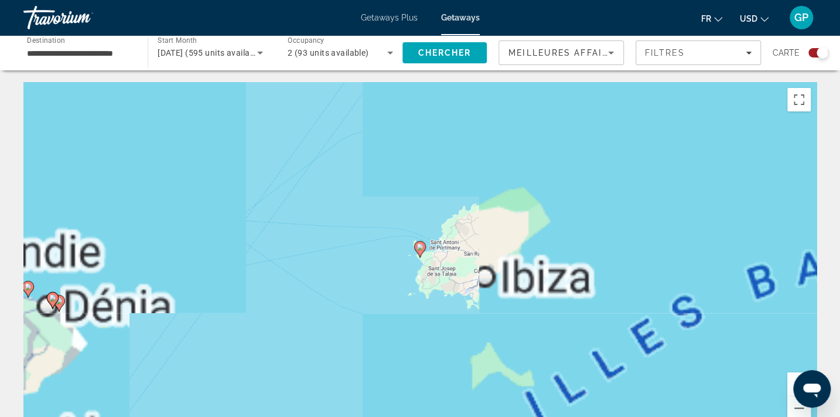
click at [422, 247] on image "Main content" at bounding box center [420, 246] width 7 height 7
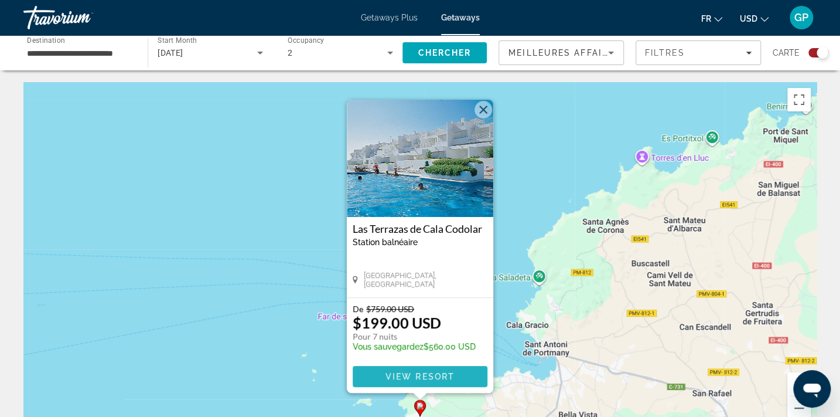
click at [414, 374] on span "View Resort" at bounding box center [420, 376] width 69 height 9
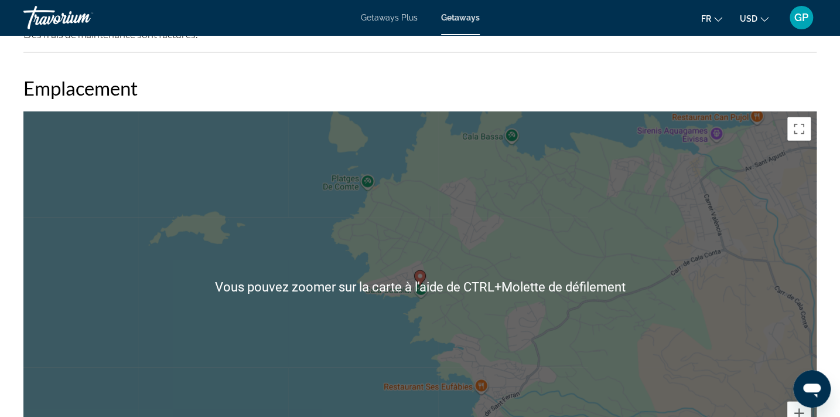
scroll to position [1339, 0]
